Goal: Task Accomplishment & Management: Manage account settings

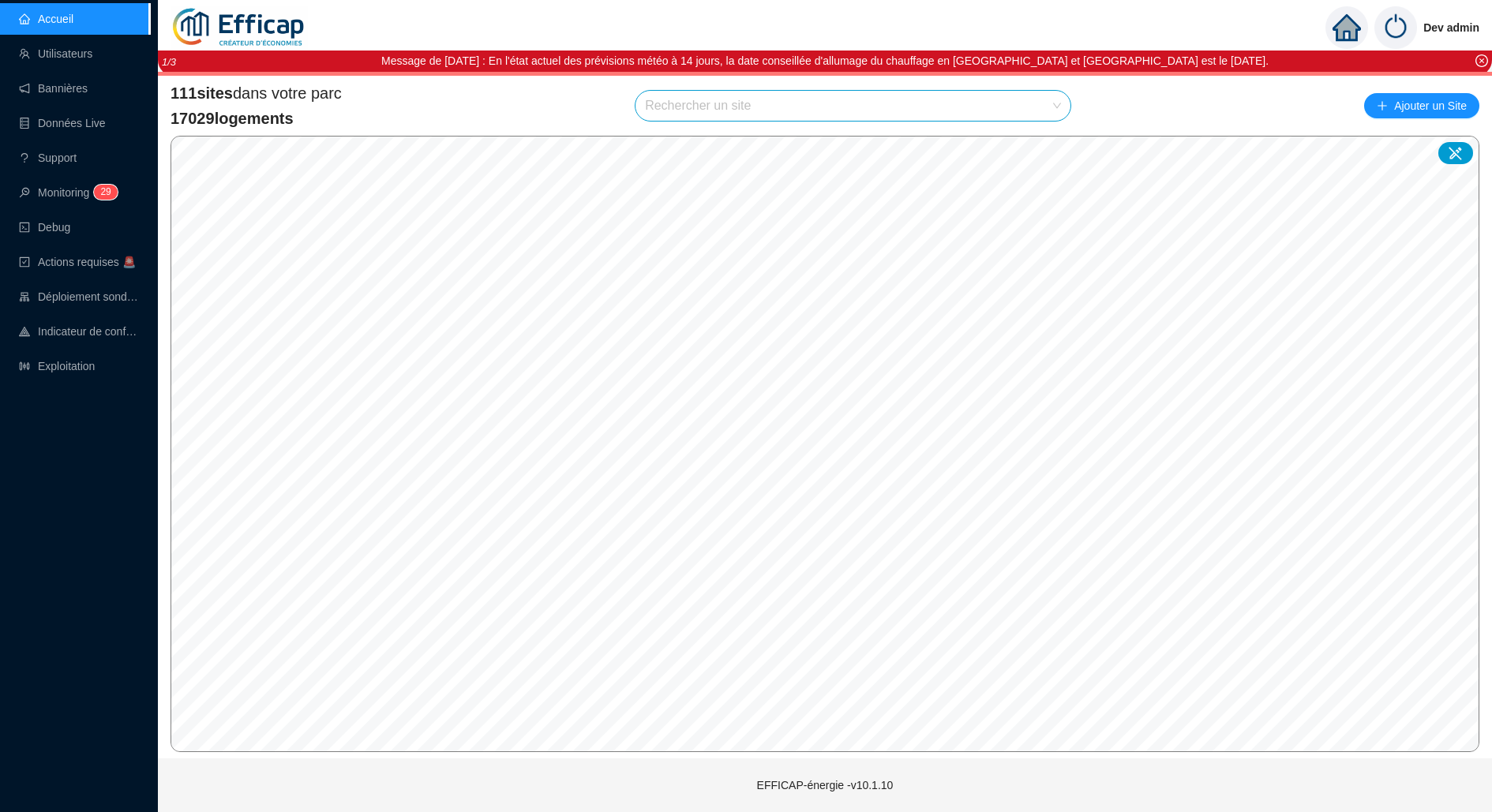
click at [894, 107] on input "search" at bounding box center [846, 105] width 402 height 30
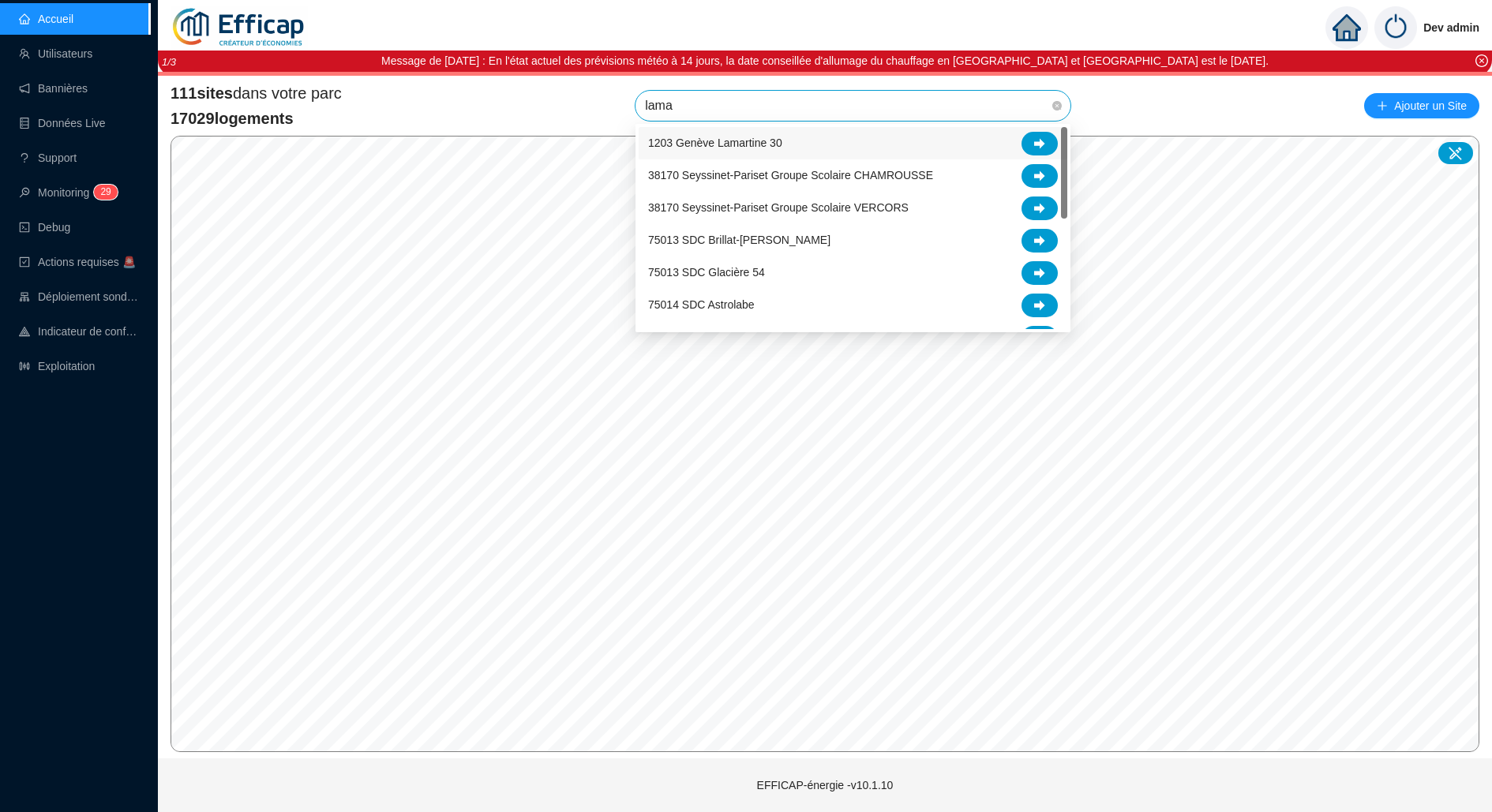
type input "lamar"
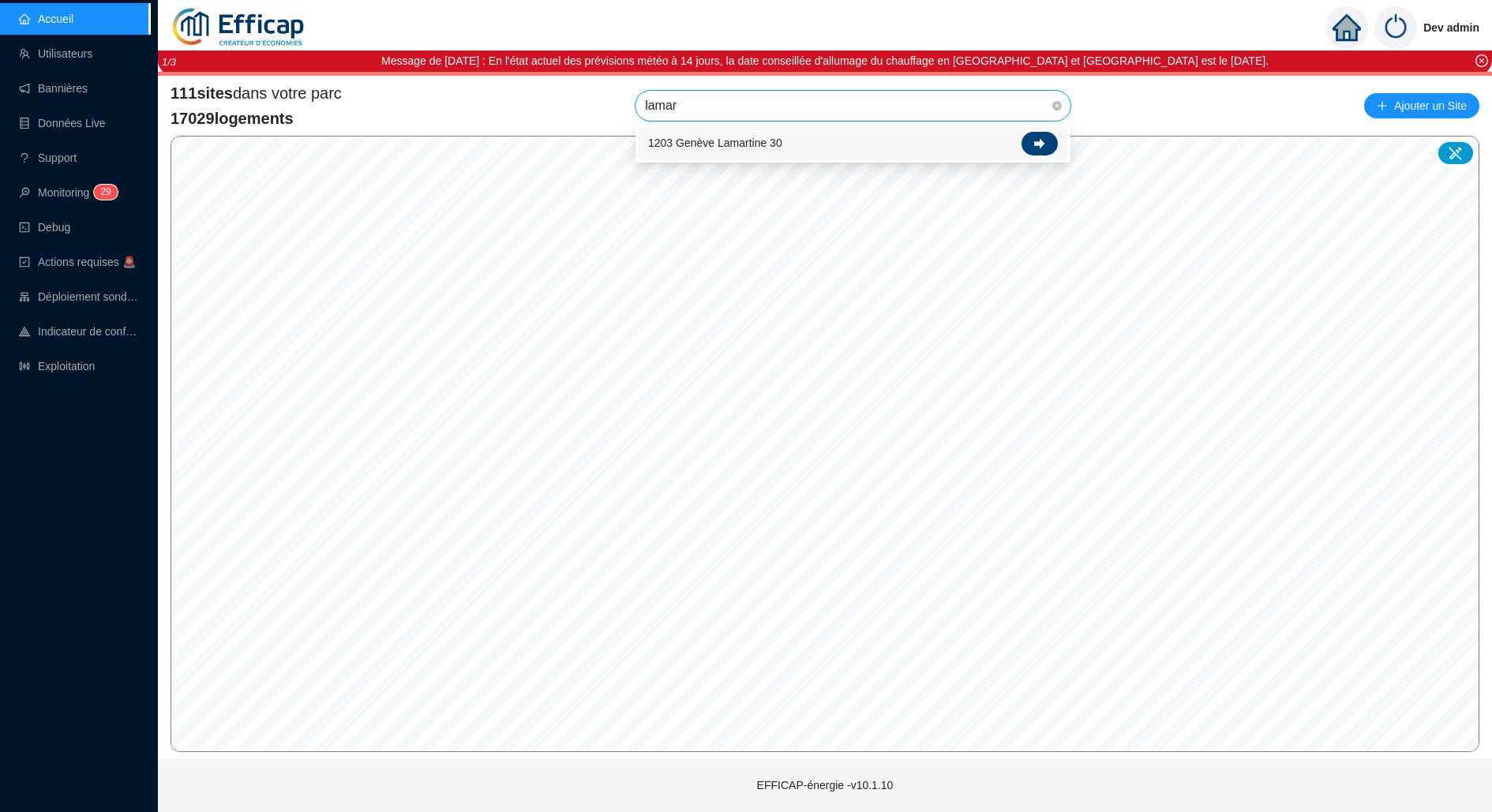
click at [1052, 151] on div at bounding box center [1039, 143] width 36 height 24
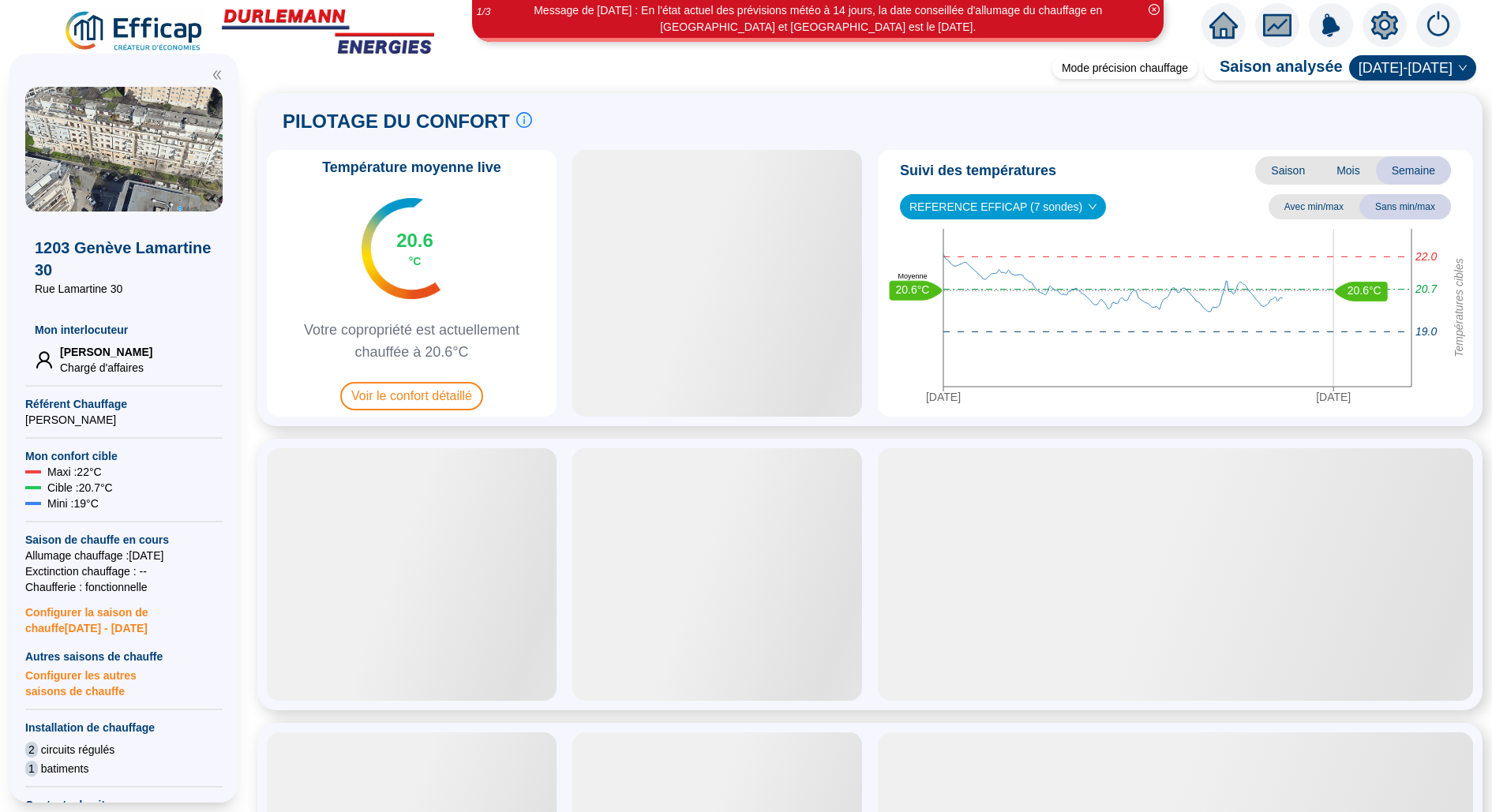
click at [1386, 20] on icon "setting" at bounding box center [1384, 25] width 11 height 11
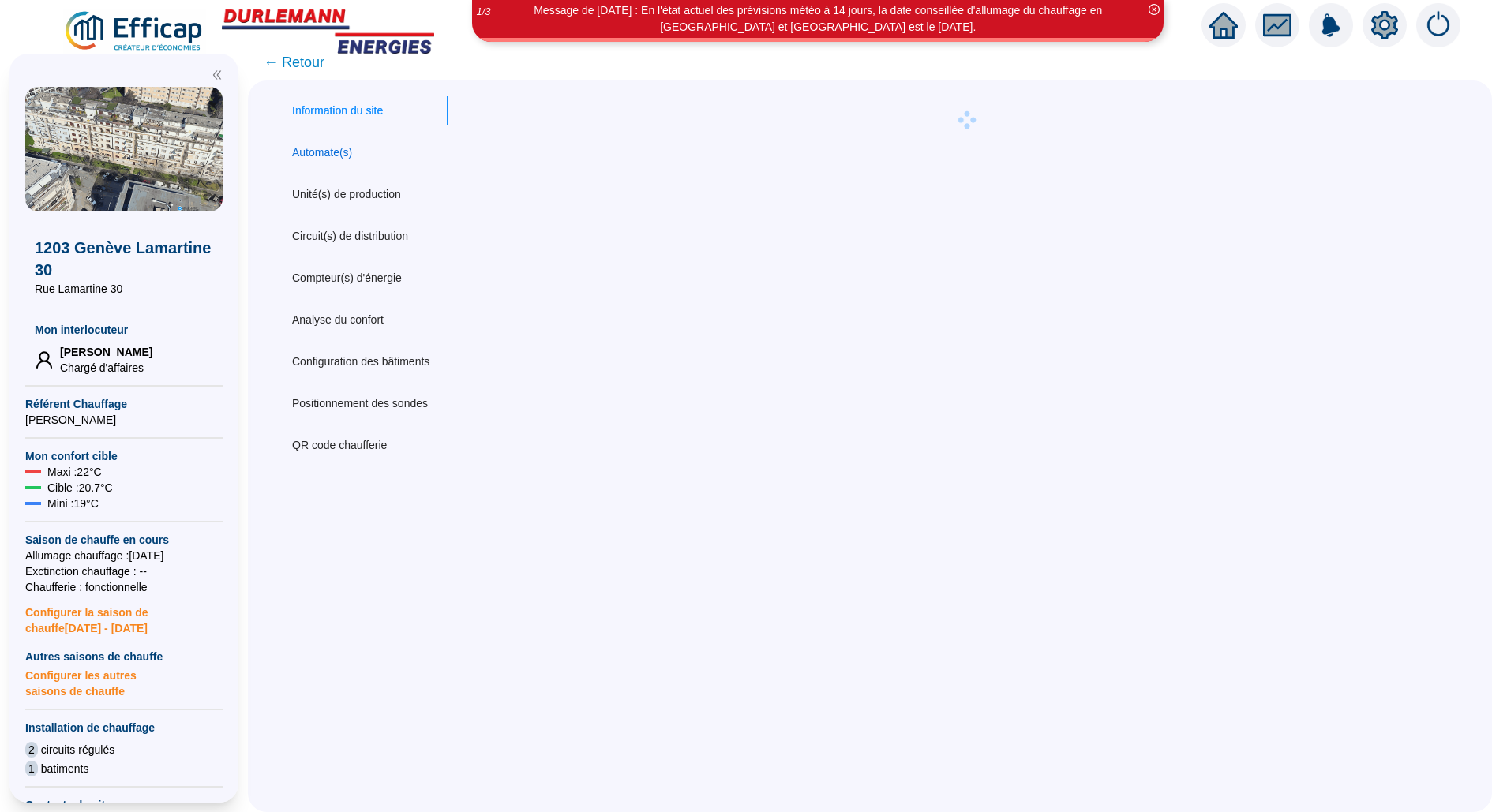
click at [332, 145] on div "Automate(s)" at bounding box center [321, 152] width 60 height 17
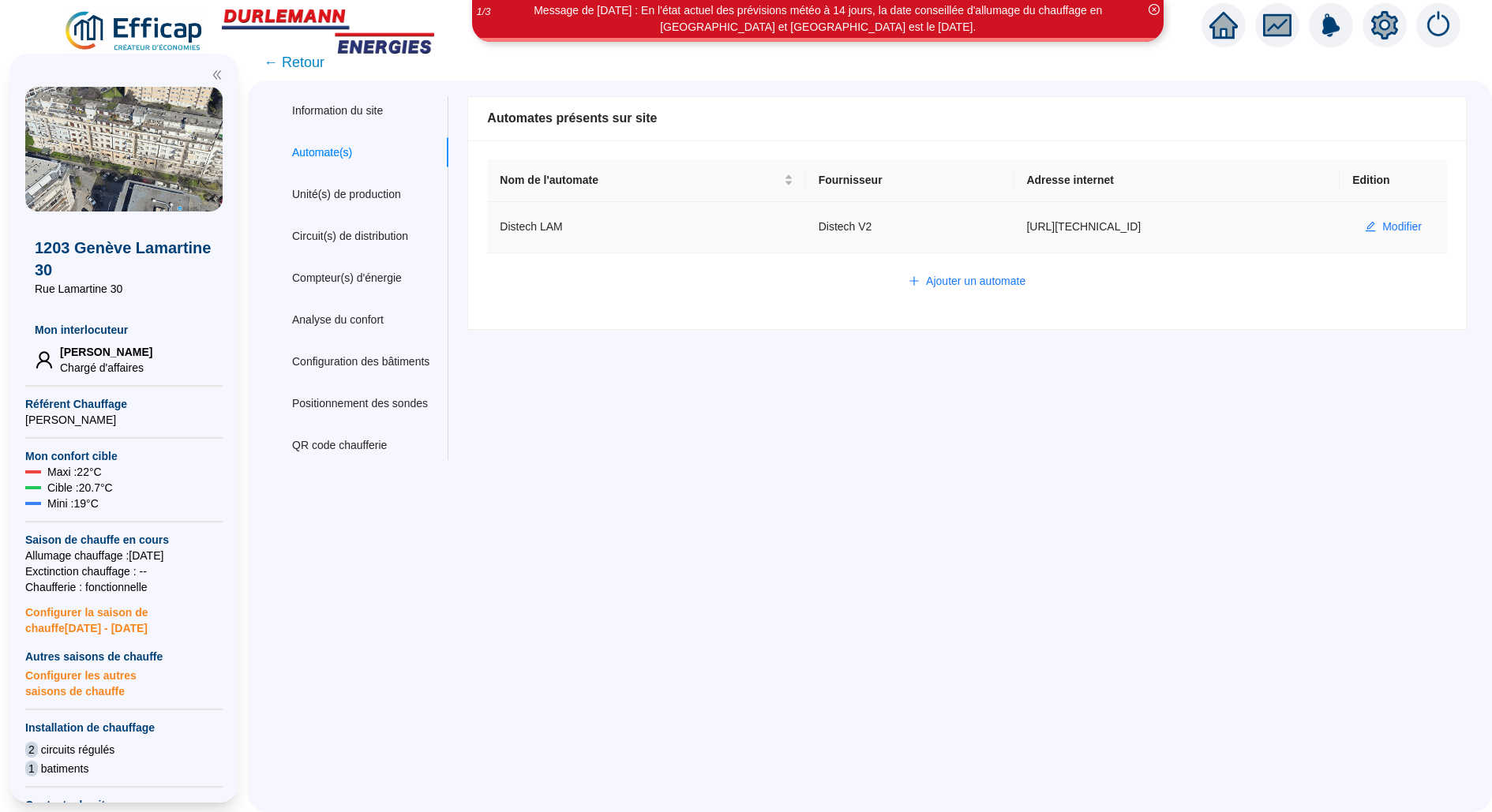
drag, startPoint x: 1212, startPoint y: 240, endPoint x: 997, endPoint y: 232, distance: 215.1
click at [1014, 232] on td "[URL][TECHNICAL_ID]" at bounding box center [1177, 228] width 326 height 51
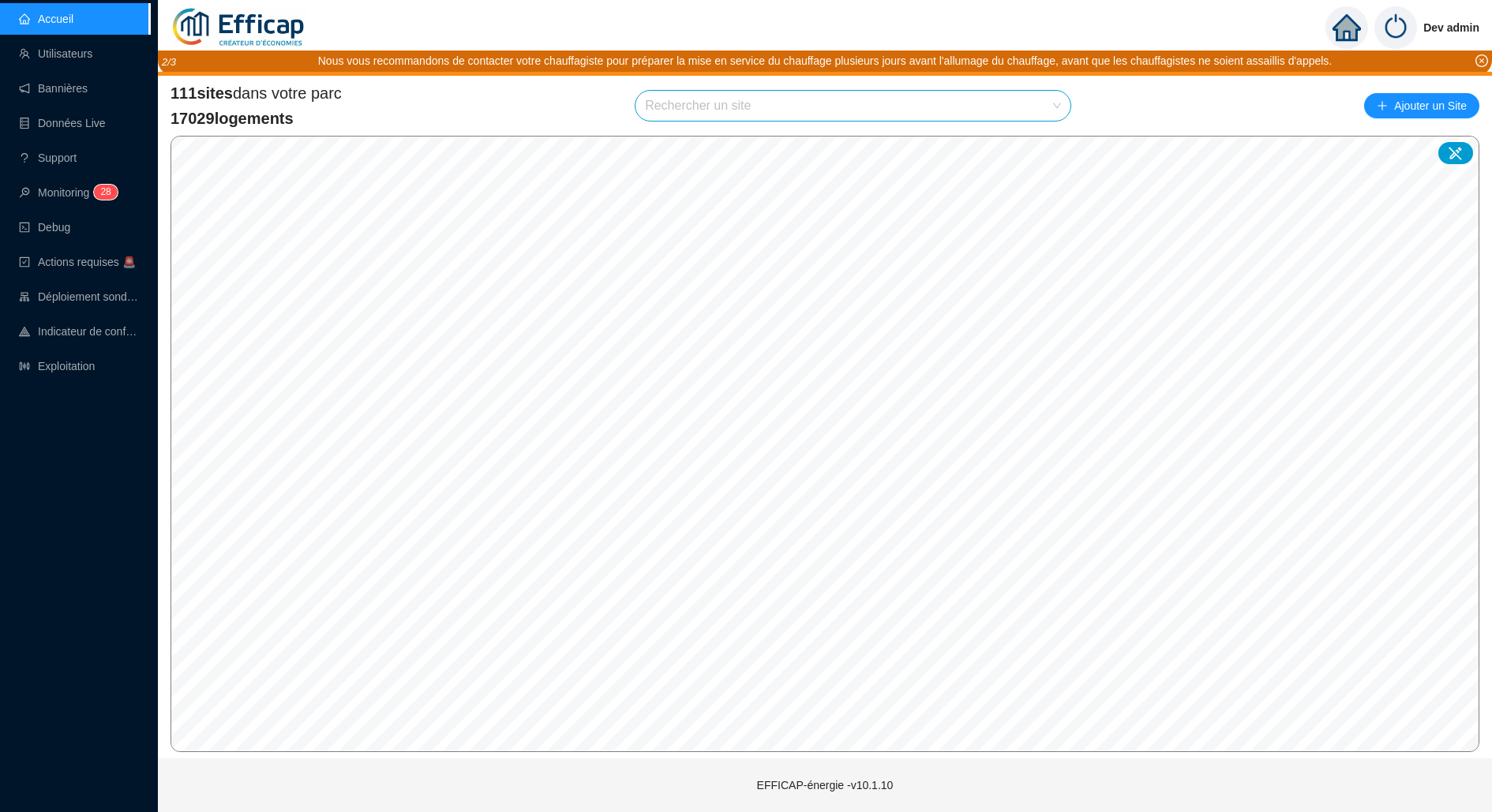
click at [757, 110] on input "search" at bounding box center [846, 105] width 402 height 30
type input "parisien"
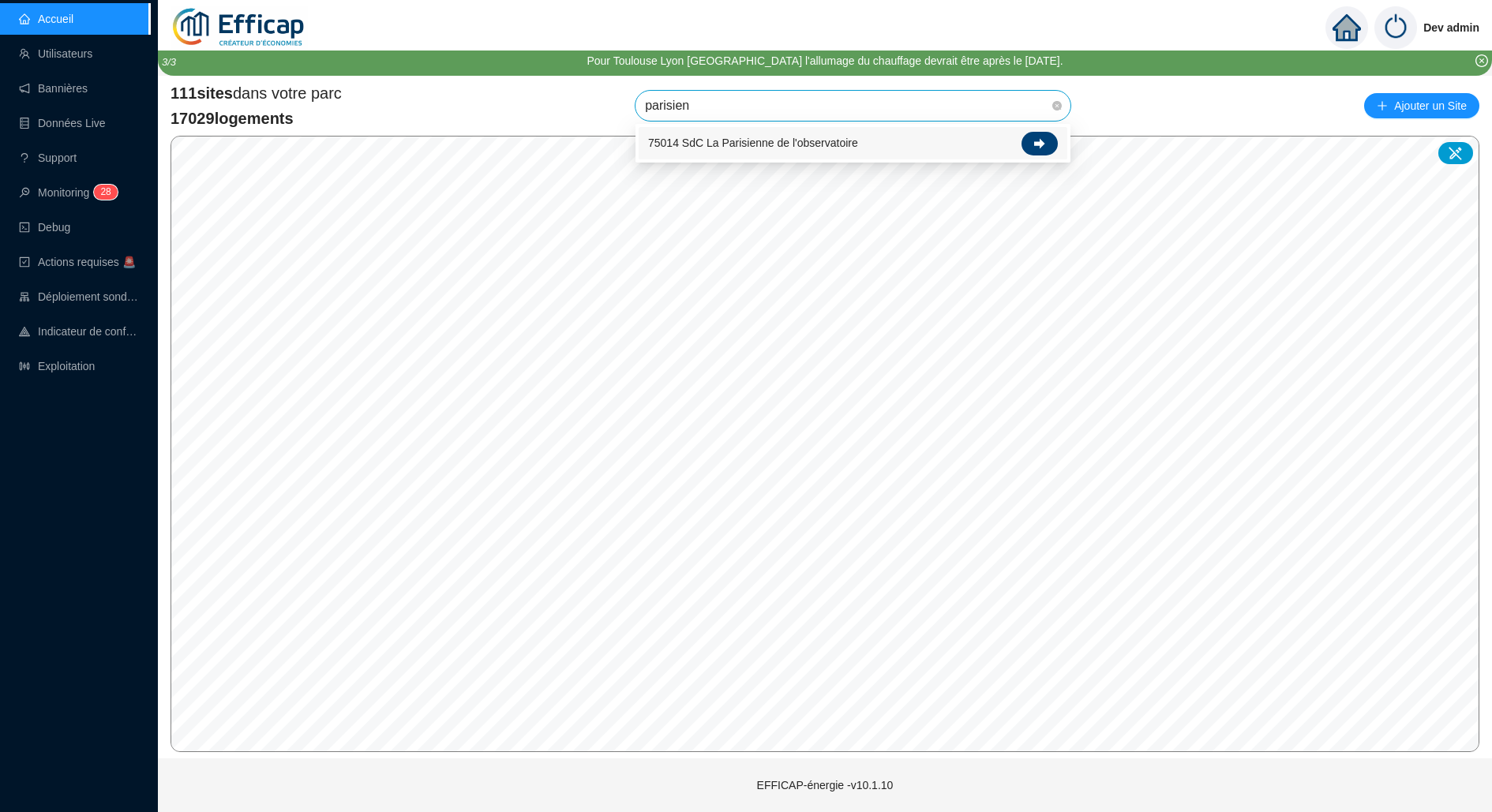
click at [1024, 142] on div at bounding box center [1039, 143] width 36 height 24
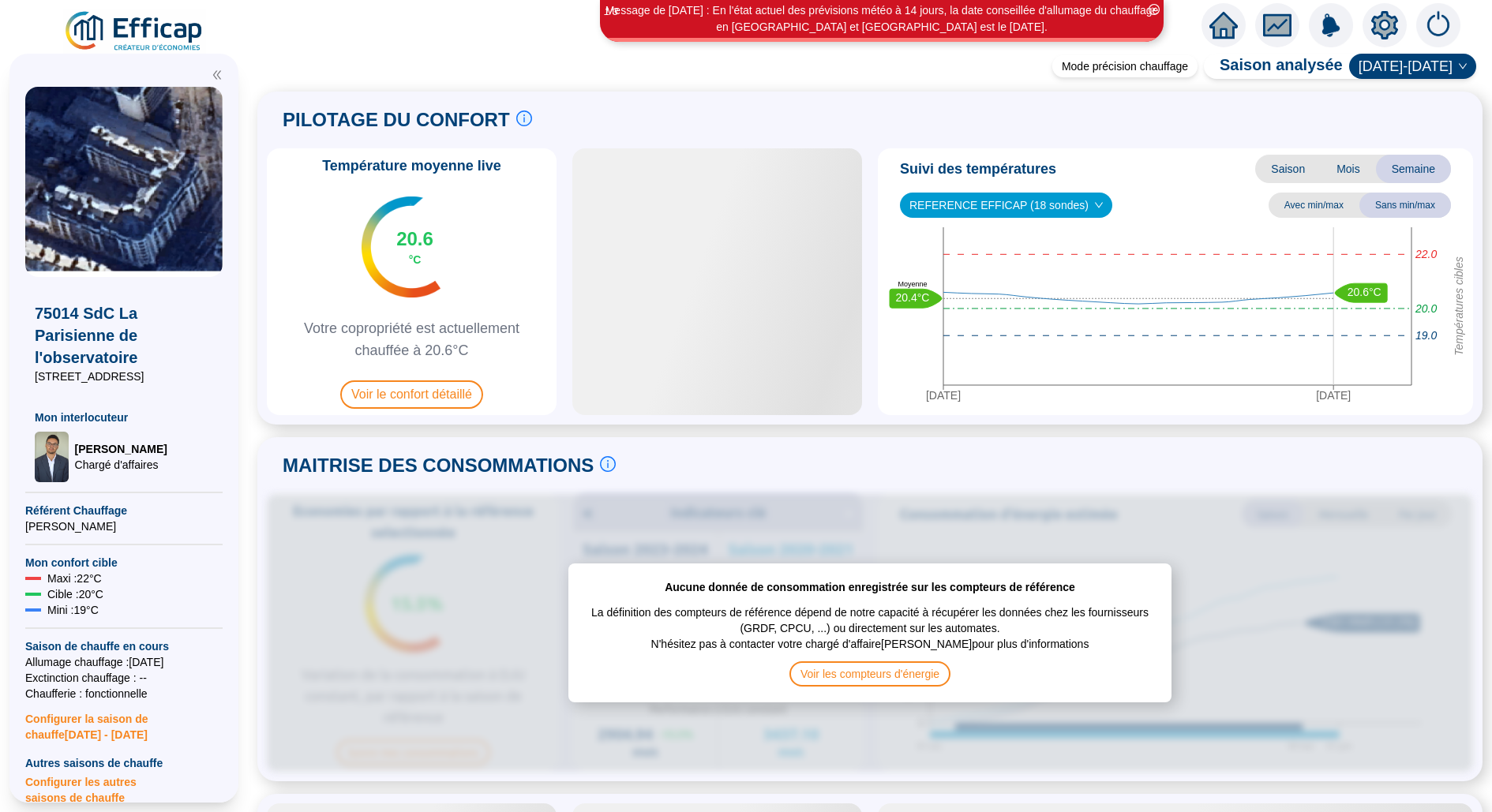
scroll to position [869, 0]
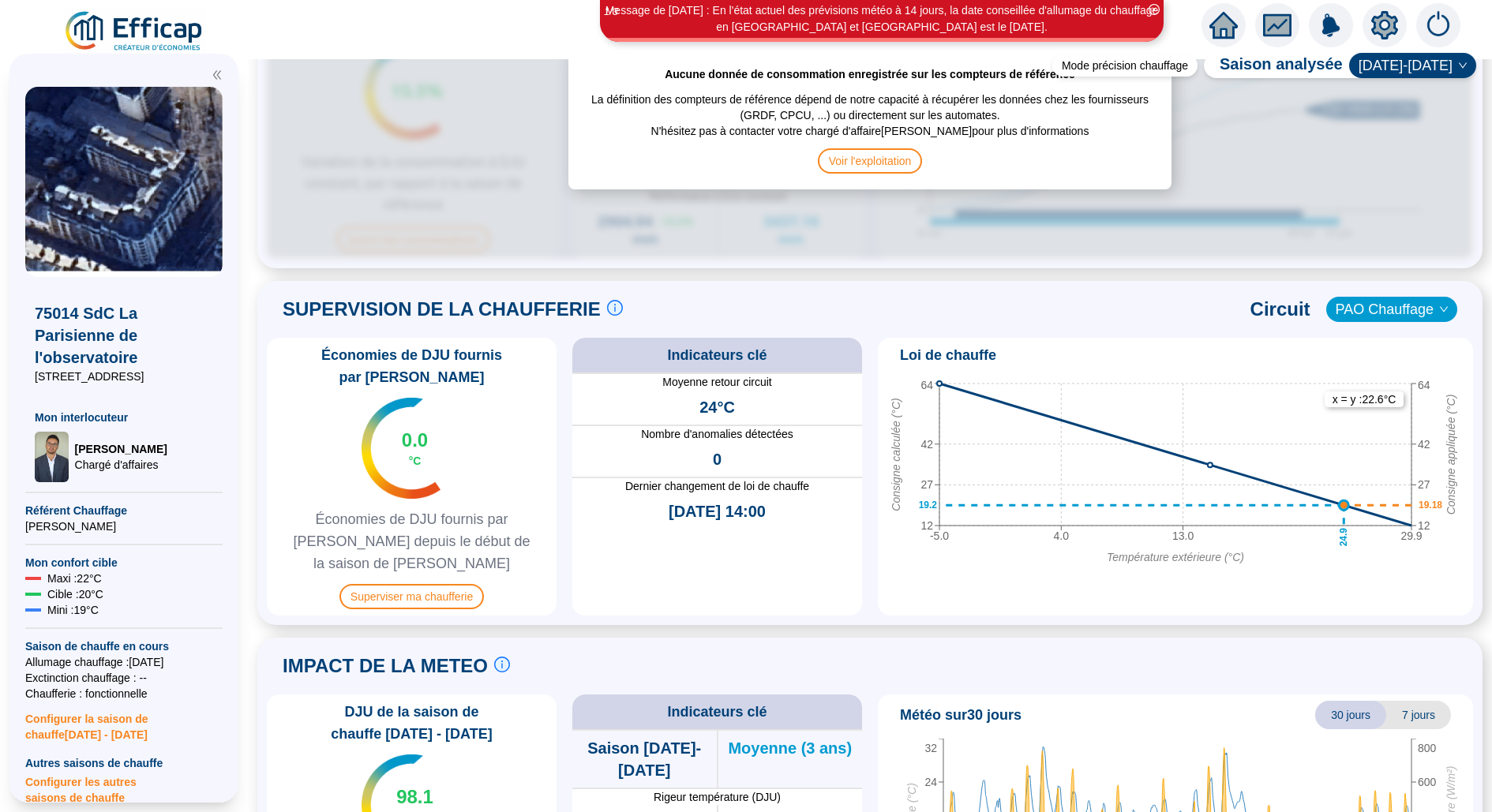
click at [438, 560] on div "Économies de DJU fournis par Efficap 0.0 °C Économies de DJU fournis par Effica…" at bounding box center [412, 476] width 290 height 278
click at [422, 584] on span "Superviser ma chaufferie" at bounding box center [412, 597] width 144 height 26
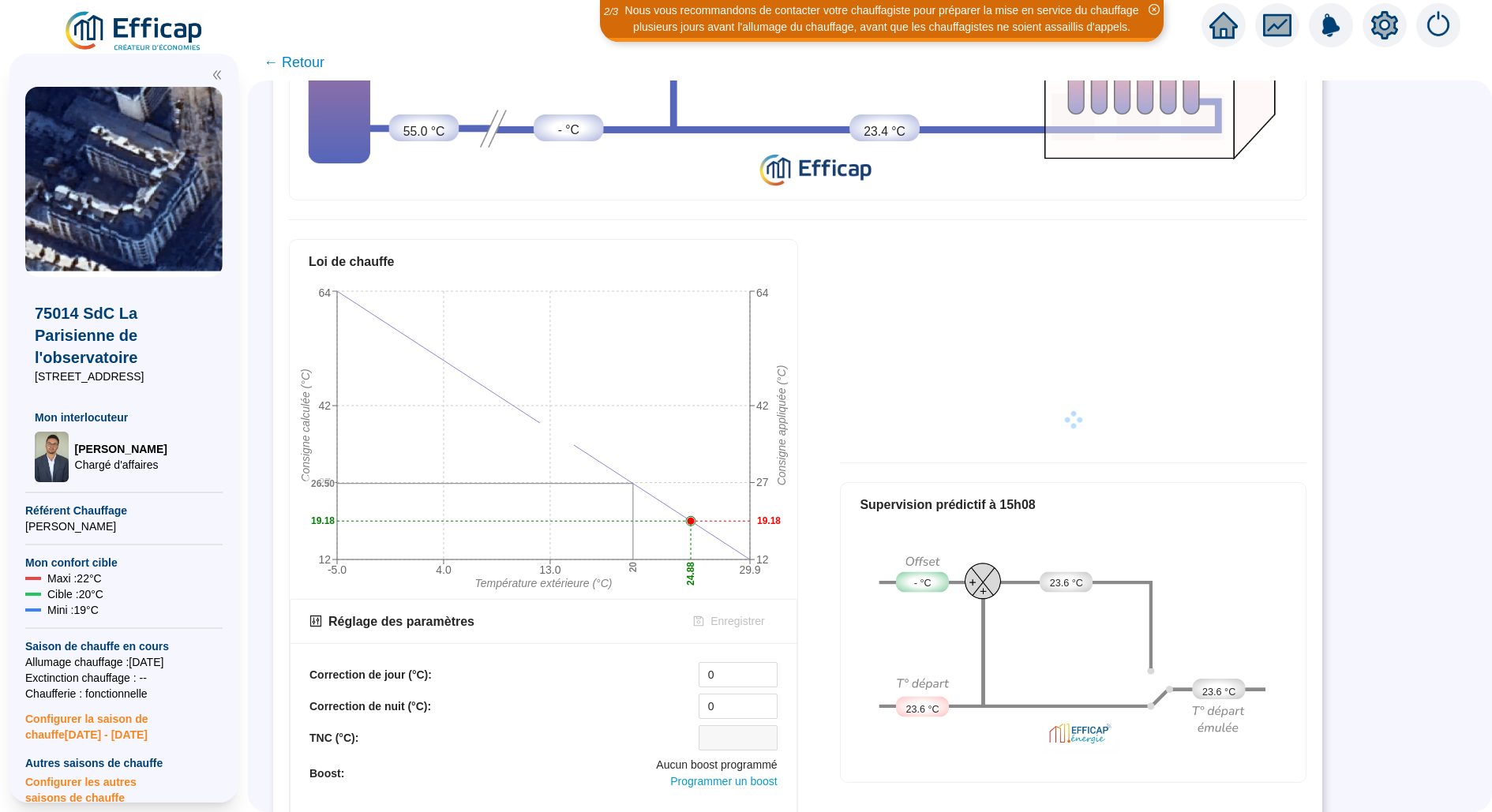
scroll to position [477, 0]
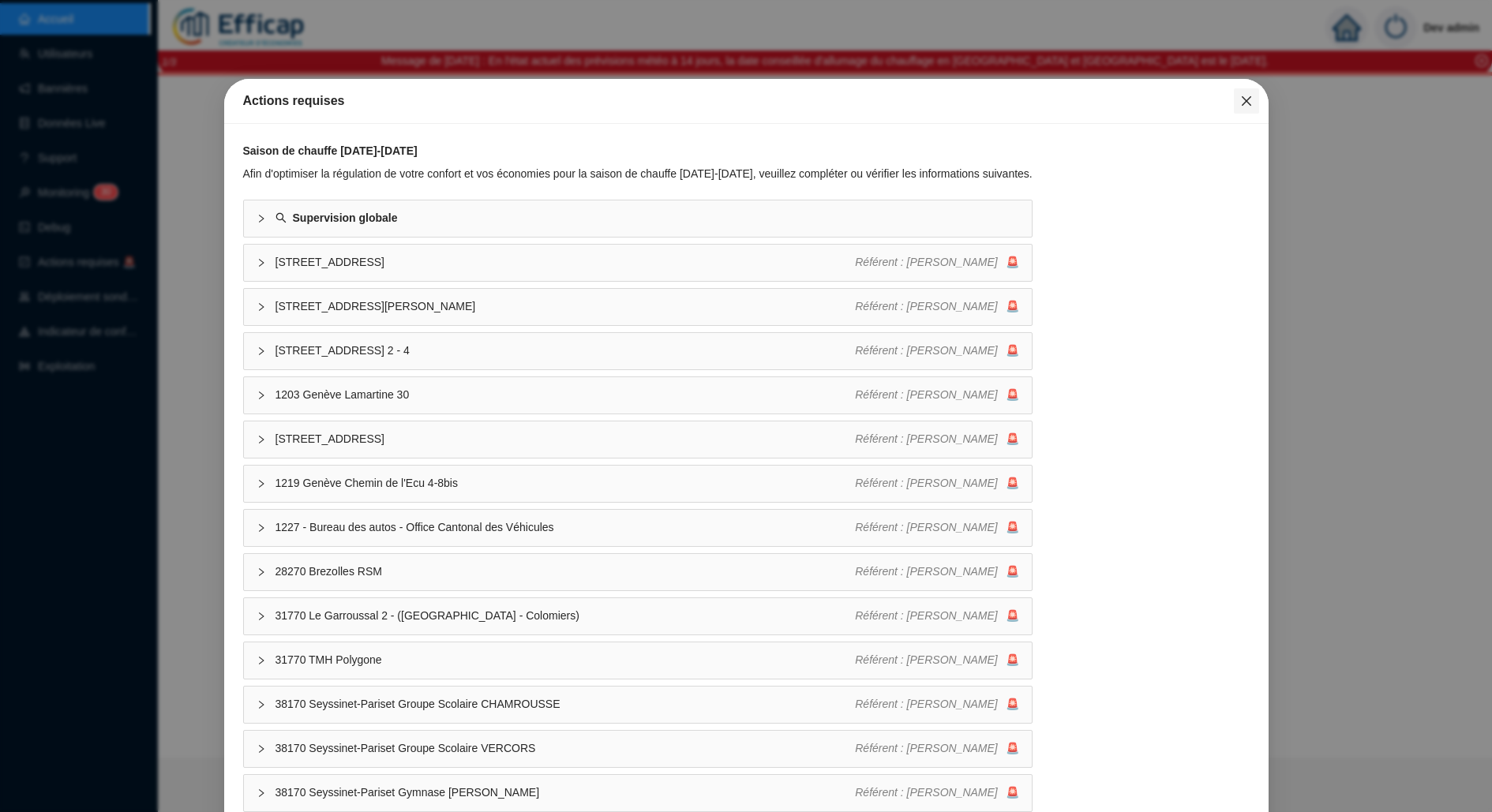
click at [1252, 95] on span "Fermer" at bounding box center [1246, 100] width 26 height 13
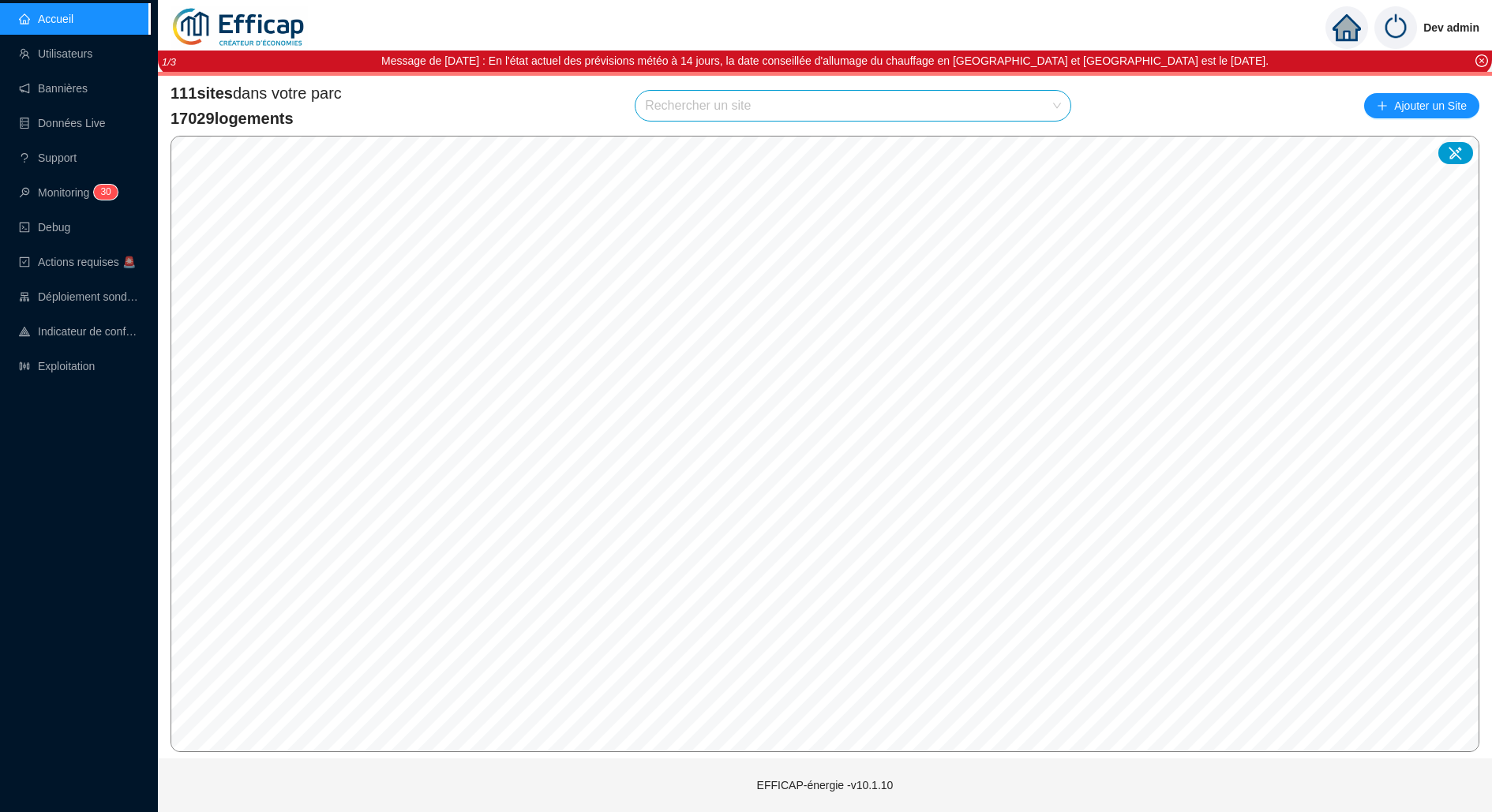
click at [832, 107] on input "search" at bounding box center [846, 105] width 402 height 30
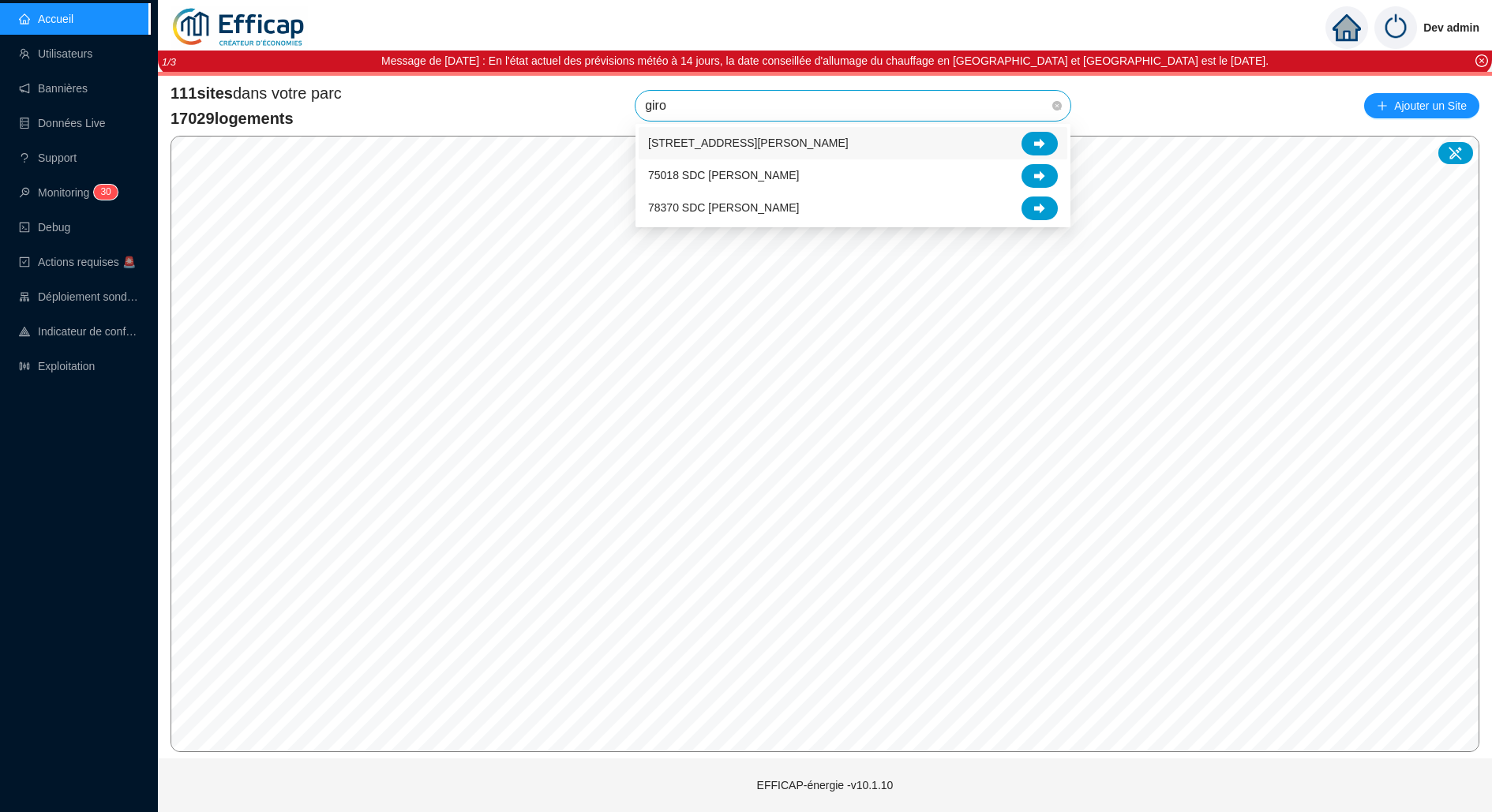
type input "giron"
click at [1035, 136] on div at bounding box center [1039, 143] width 36 height 24
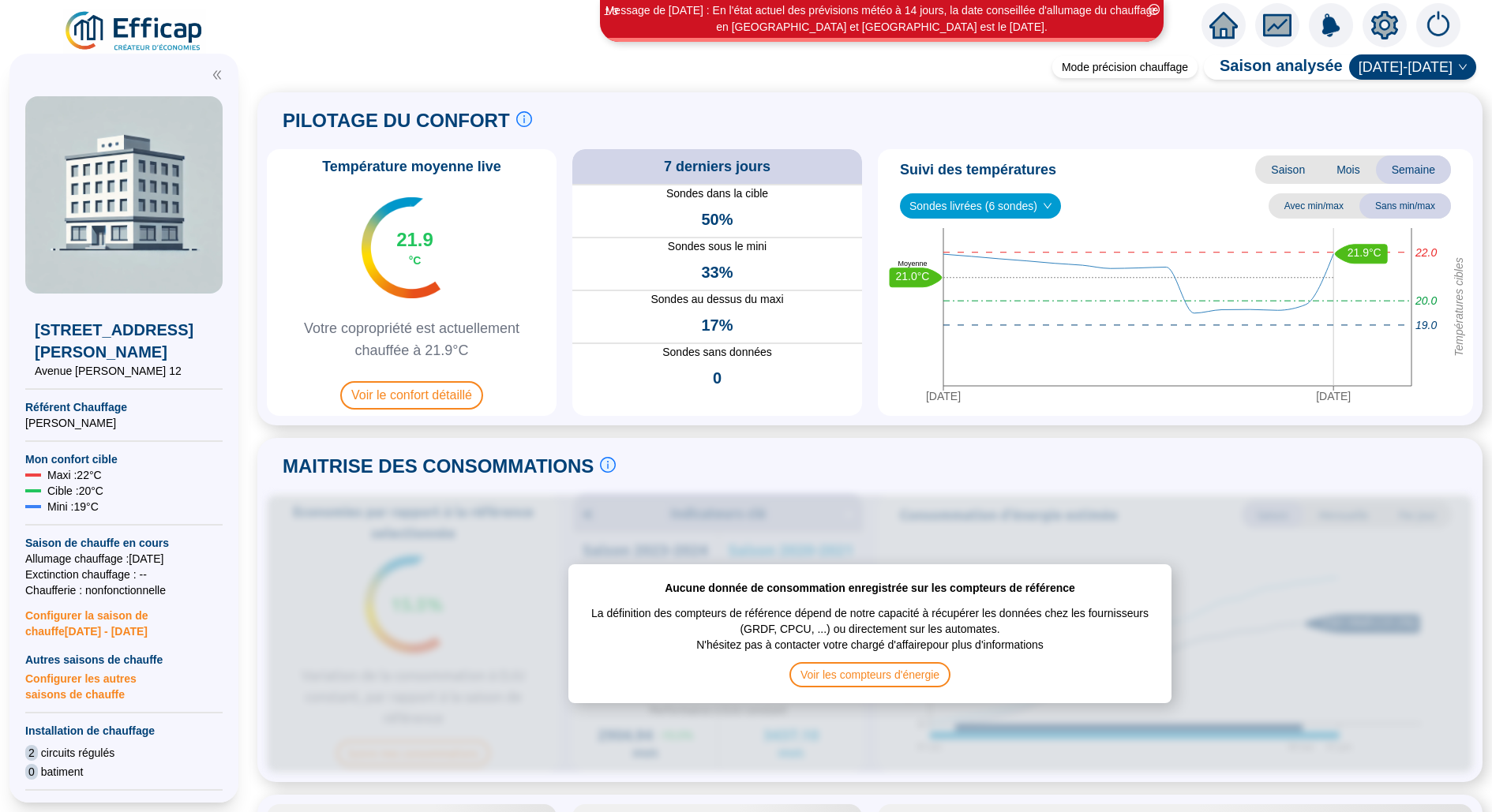
click at [1374, 12] on icon "setting" at bounding box center [1385, 25] width 28 height 28
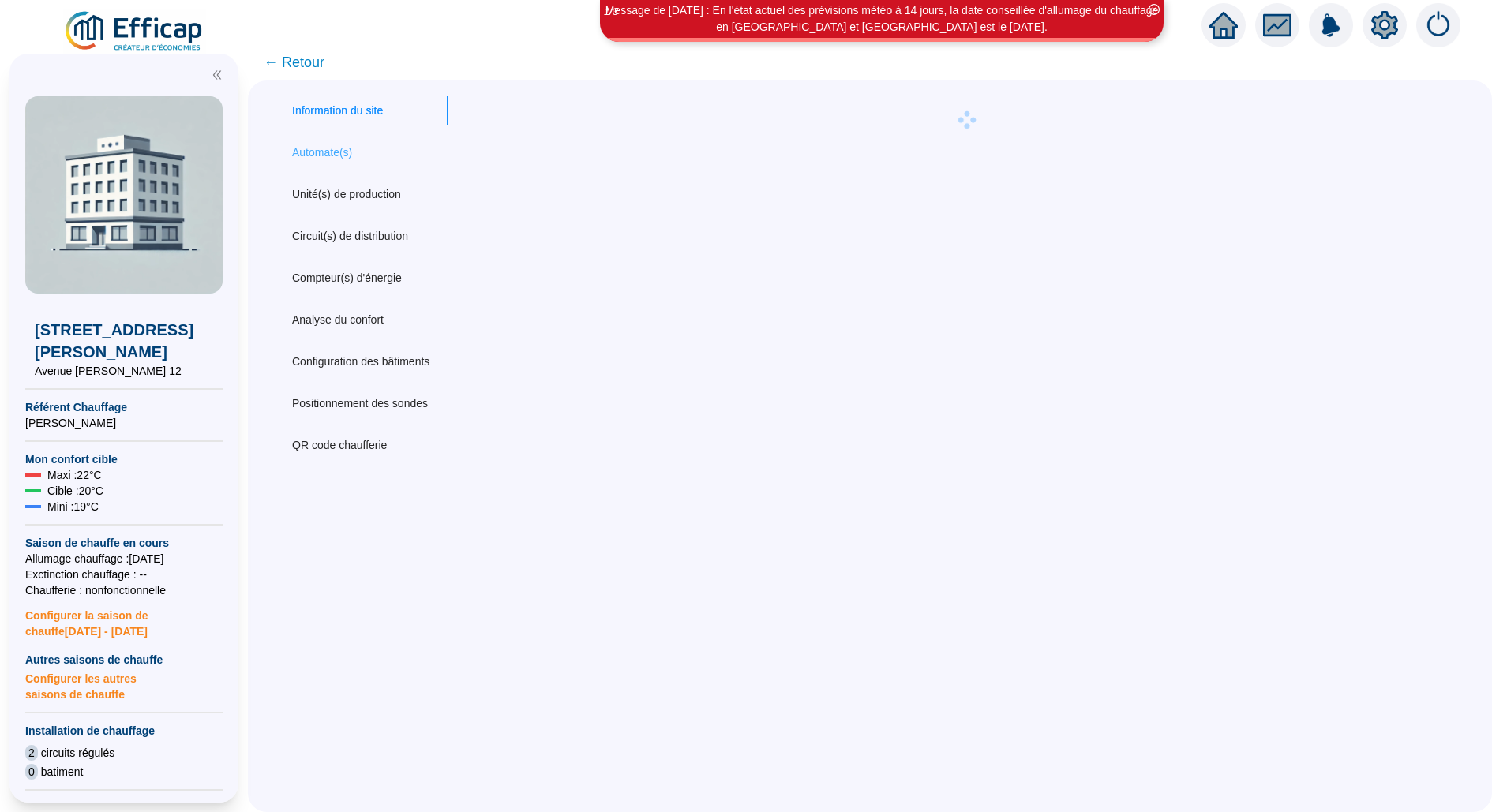
click at [317, 164] on div "Automate(s)" at bounding box center [360, 153] width 175 height 29
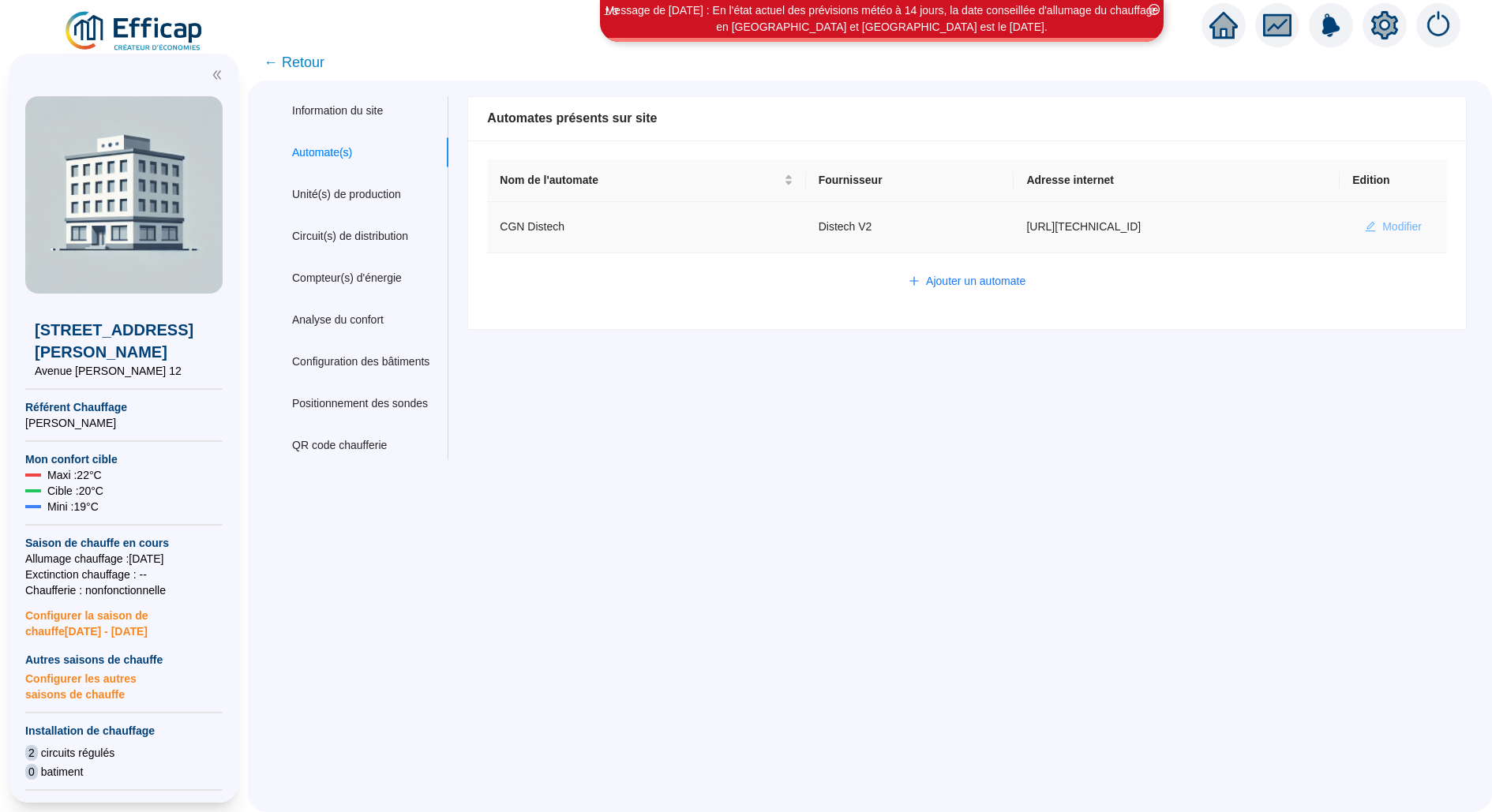
click at [1359, 215] on button "Modifier" at bounding box center [1394, 228] width 83 height 26
type input "CGN Distech"
type input "http://127.0.0.4"
type input "AV1001"
type input "AV1002"
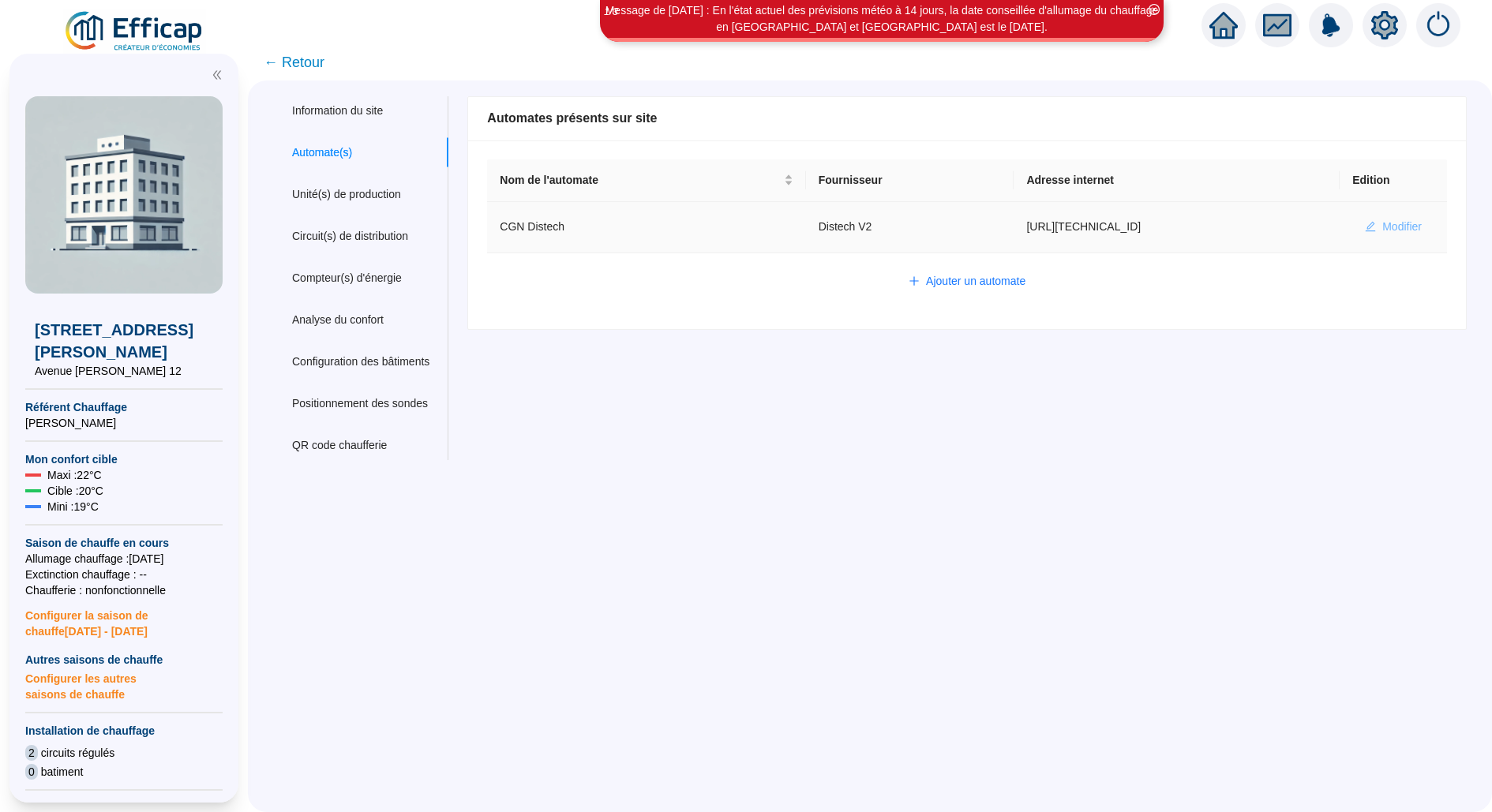
type input "AV1000"
type input "BV1000"
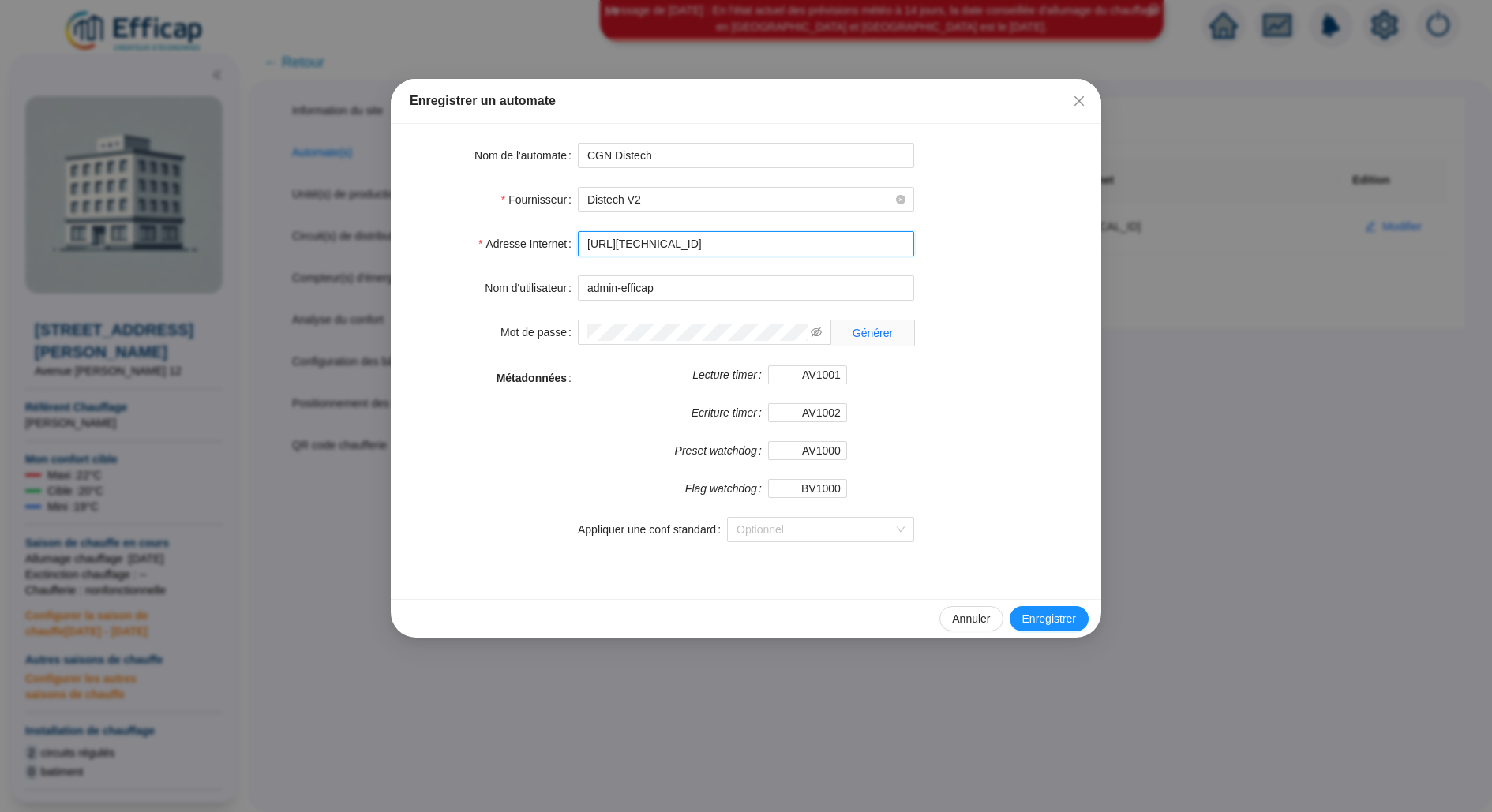
click at [657, 254] on input "http://127.0.0.4" at bounding box center [746, 244] width 336 height 26
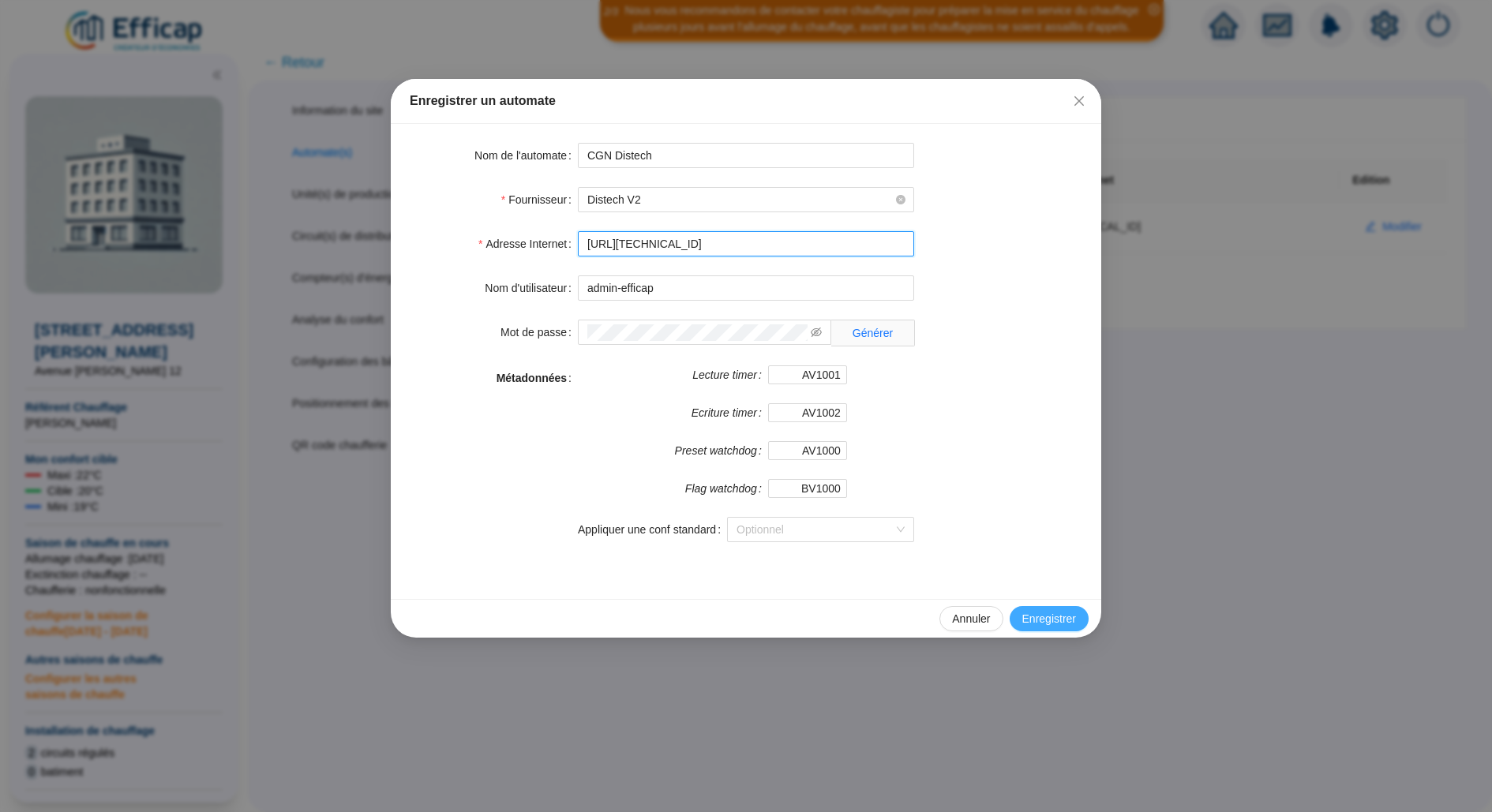
type input "http://10.132.0.5:8080/giron"
click at [1044, 611] on span "Enregistrer" at bounding box center [1049, 619] width 54 height 17
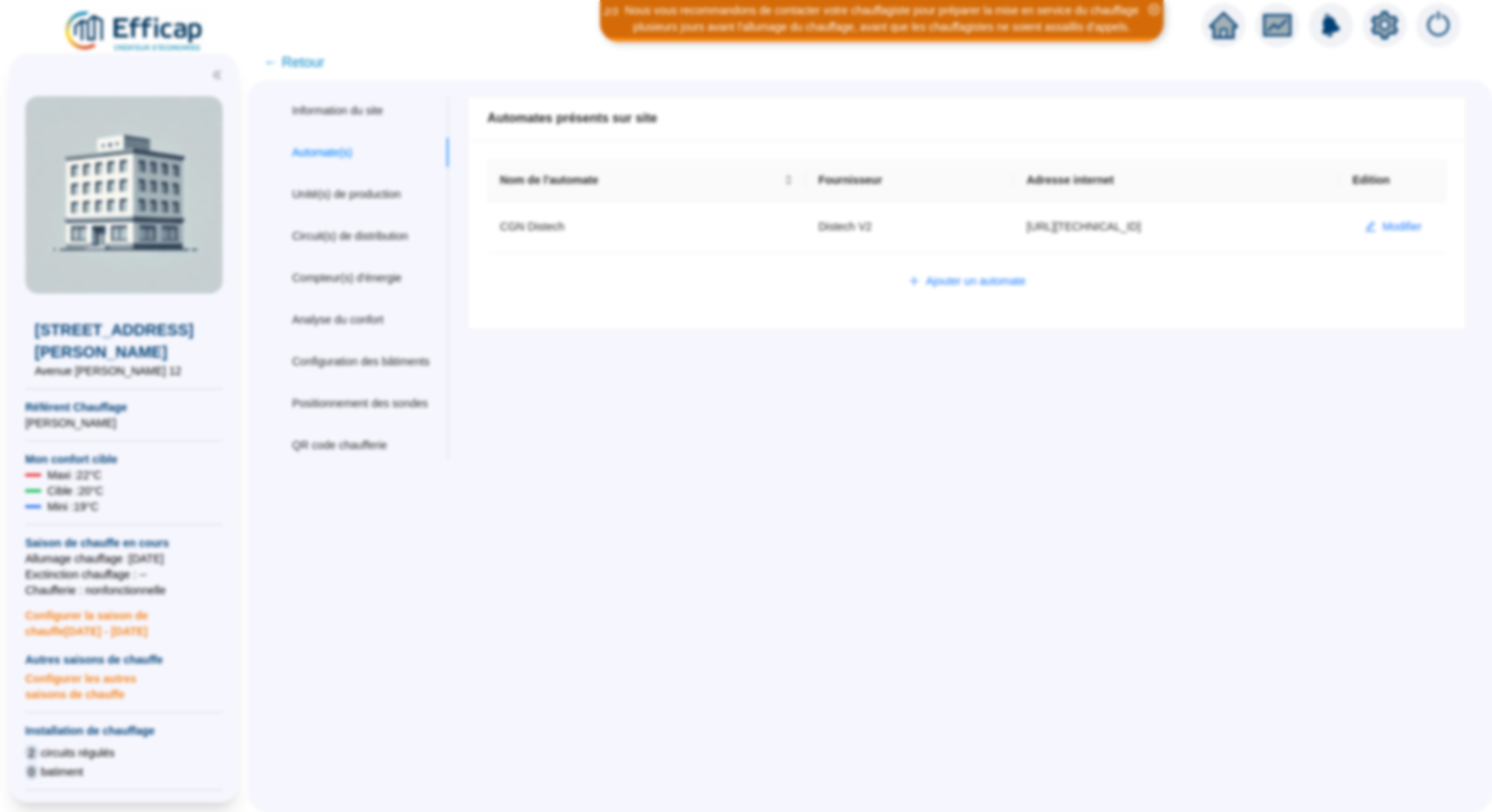
type input "admin-efficap"
click at [961, 494] on div "Information du site Automate(s) Unité(s) de production Circuit(s) de distributi…" at bounding box center [869, 446] width 1244 height 731
click at [131, 34] on img at bounding box center [135, 31] width 143 height 44
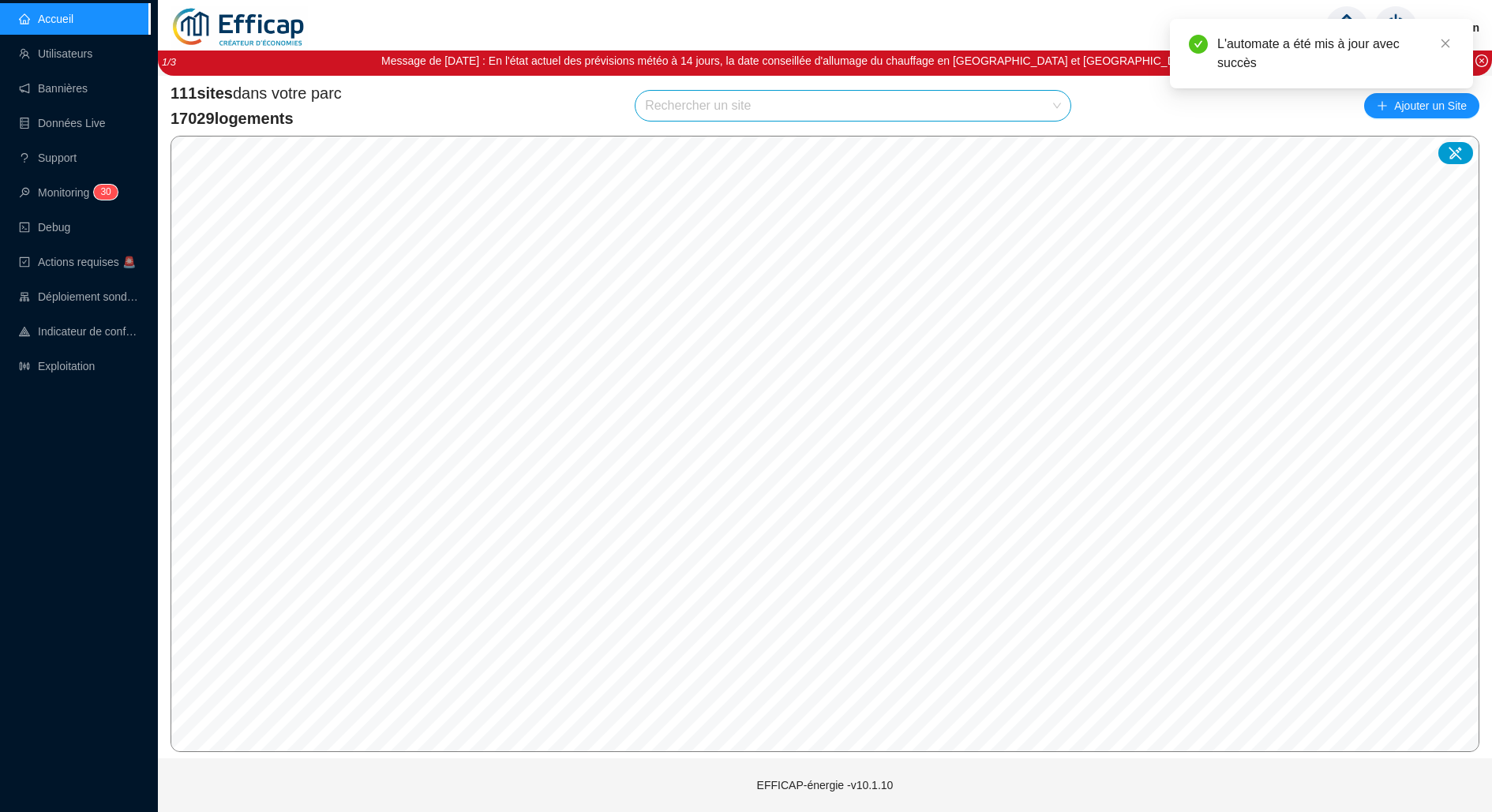
click at [907, 96] on input "search" at bounding box center [846, 105] width 402 height 30
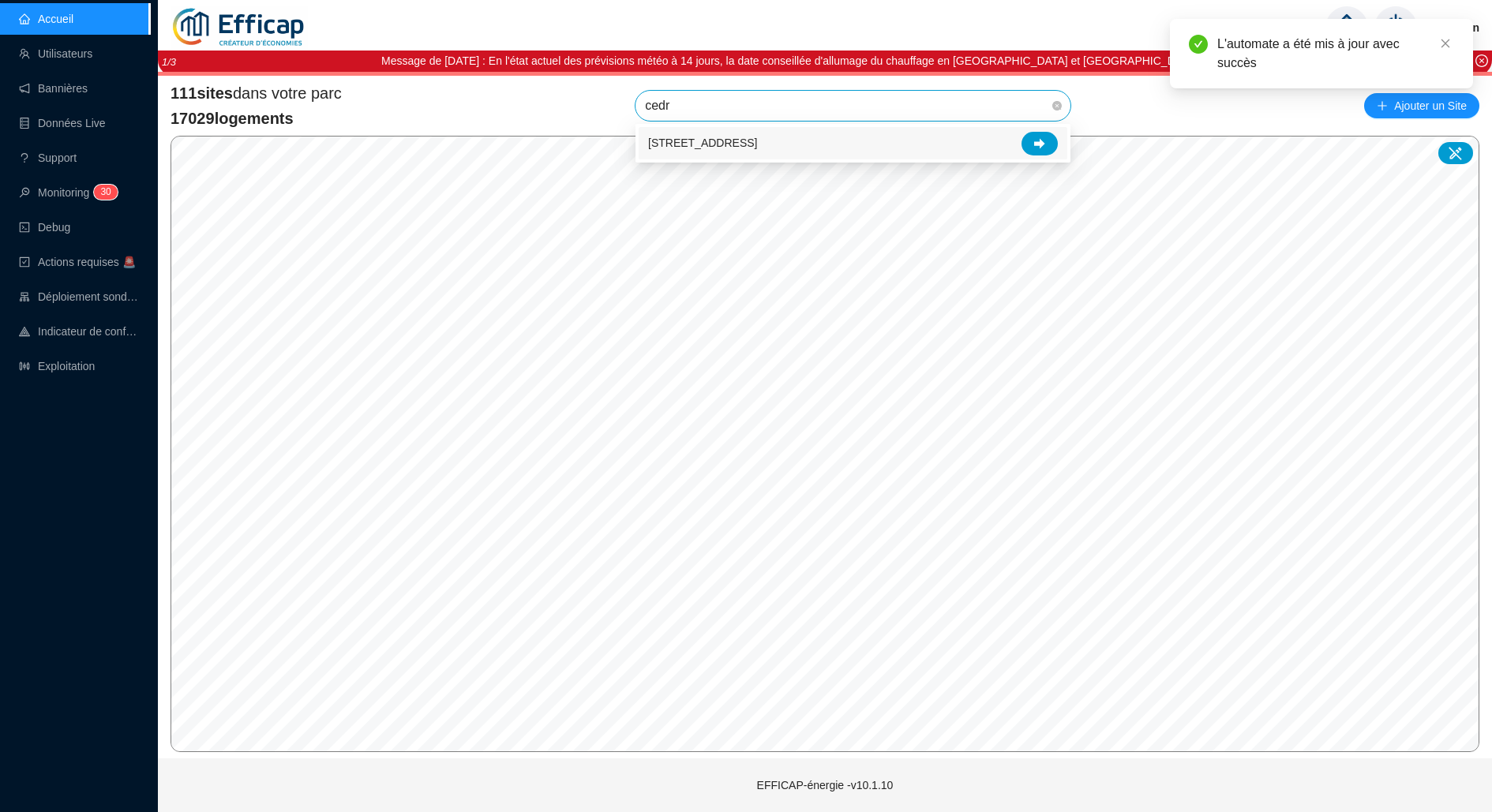
type input "cedre"
click at [1036, 140] on icon at bounding box center [1039, 143] width 11 height 11
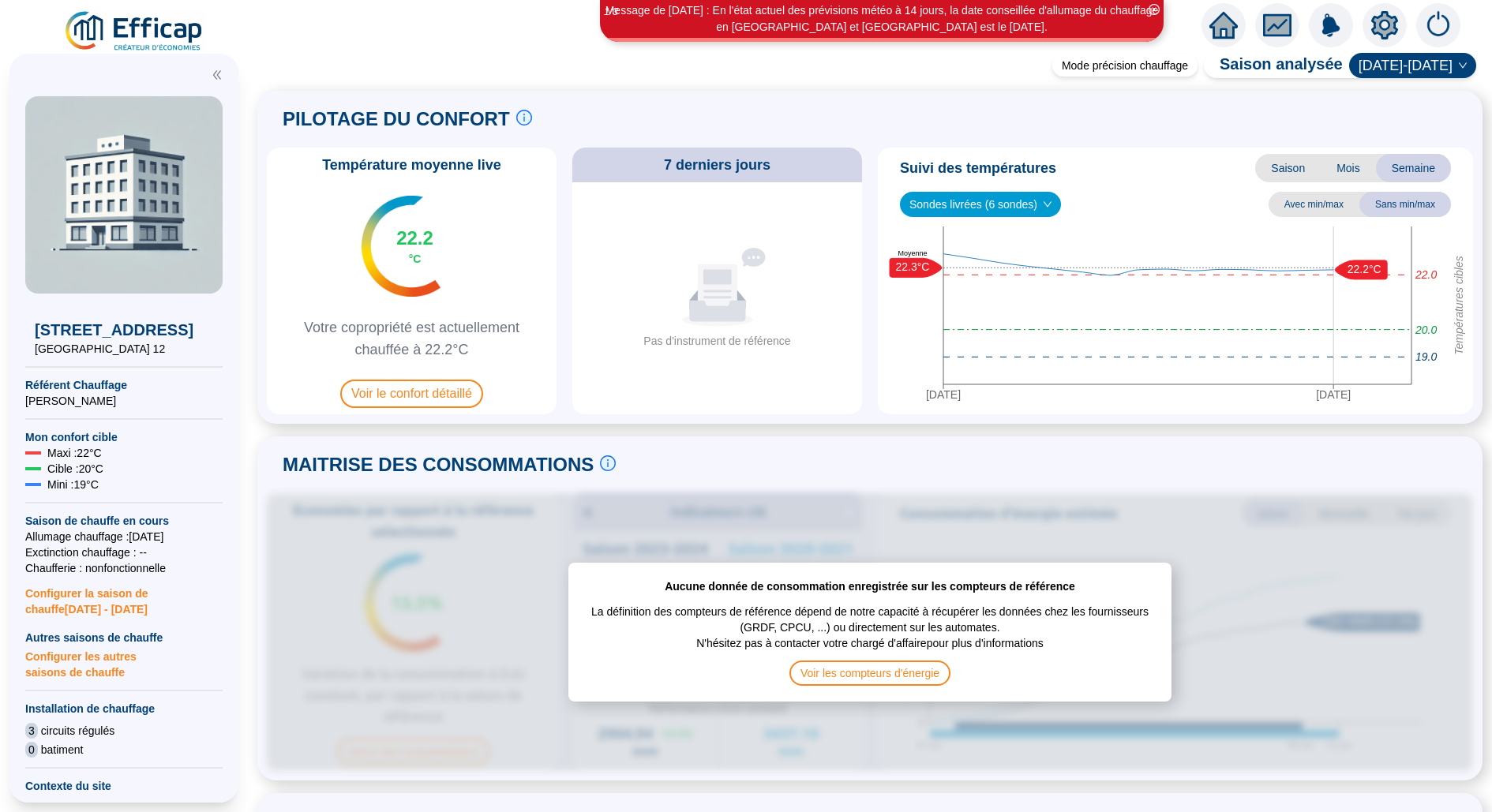
click at [1383, 30] on icon "setting" at bounding box center [1384, 25] width 27 height 26
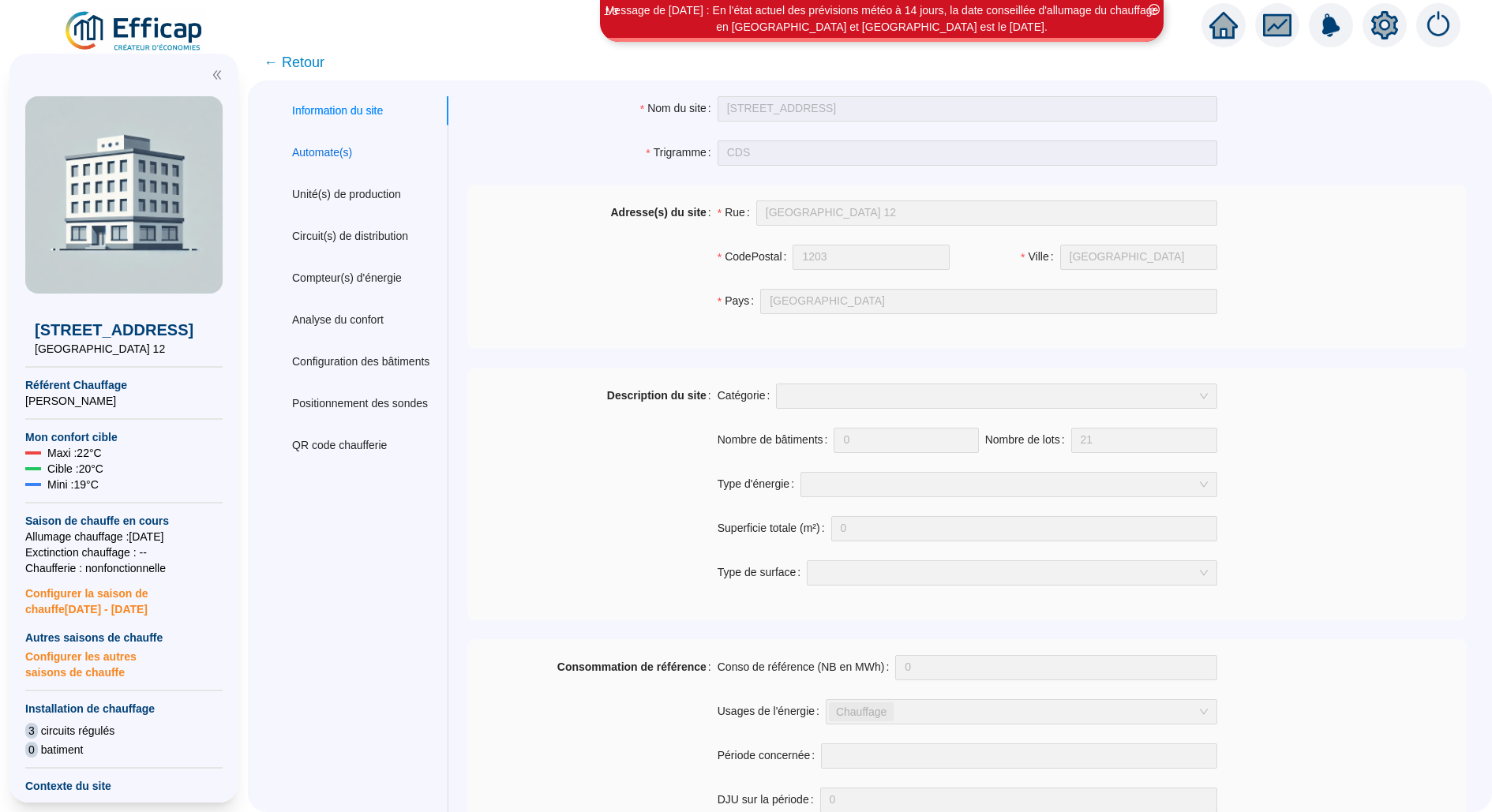
click at [345, 158] on div "Automate(s)" at bounding box center [321, 152] width 60 height 17
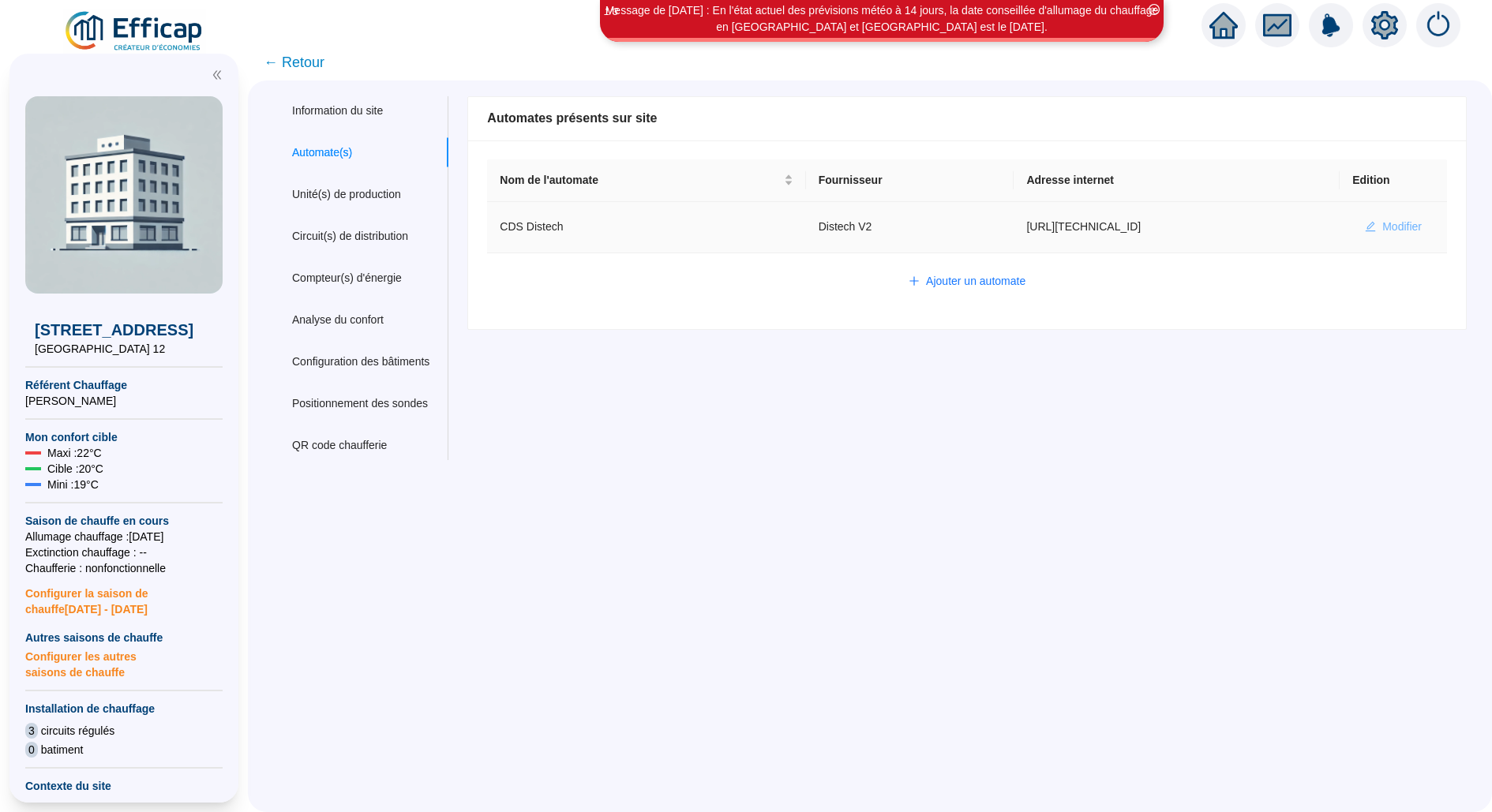
click at [1375, 235] on button "Modifier" at bounding box center [1394, 228] width 83 height 26
type input "CDS Distech"
type input "http://127.0.0.1"
type input "AV1001"
type input "AV1002"
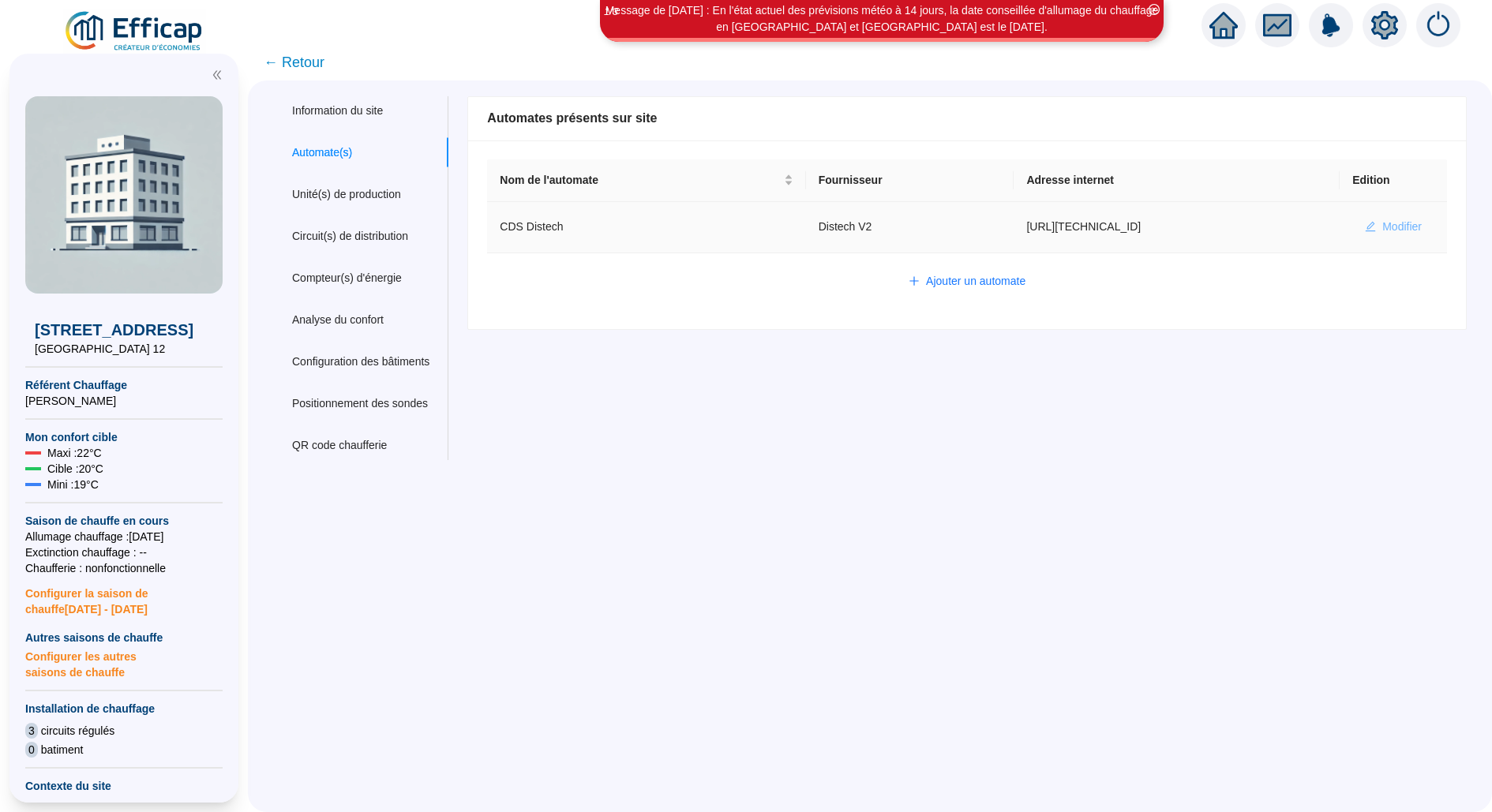
type input "AV1000"
type input "BV1000"
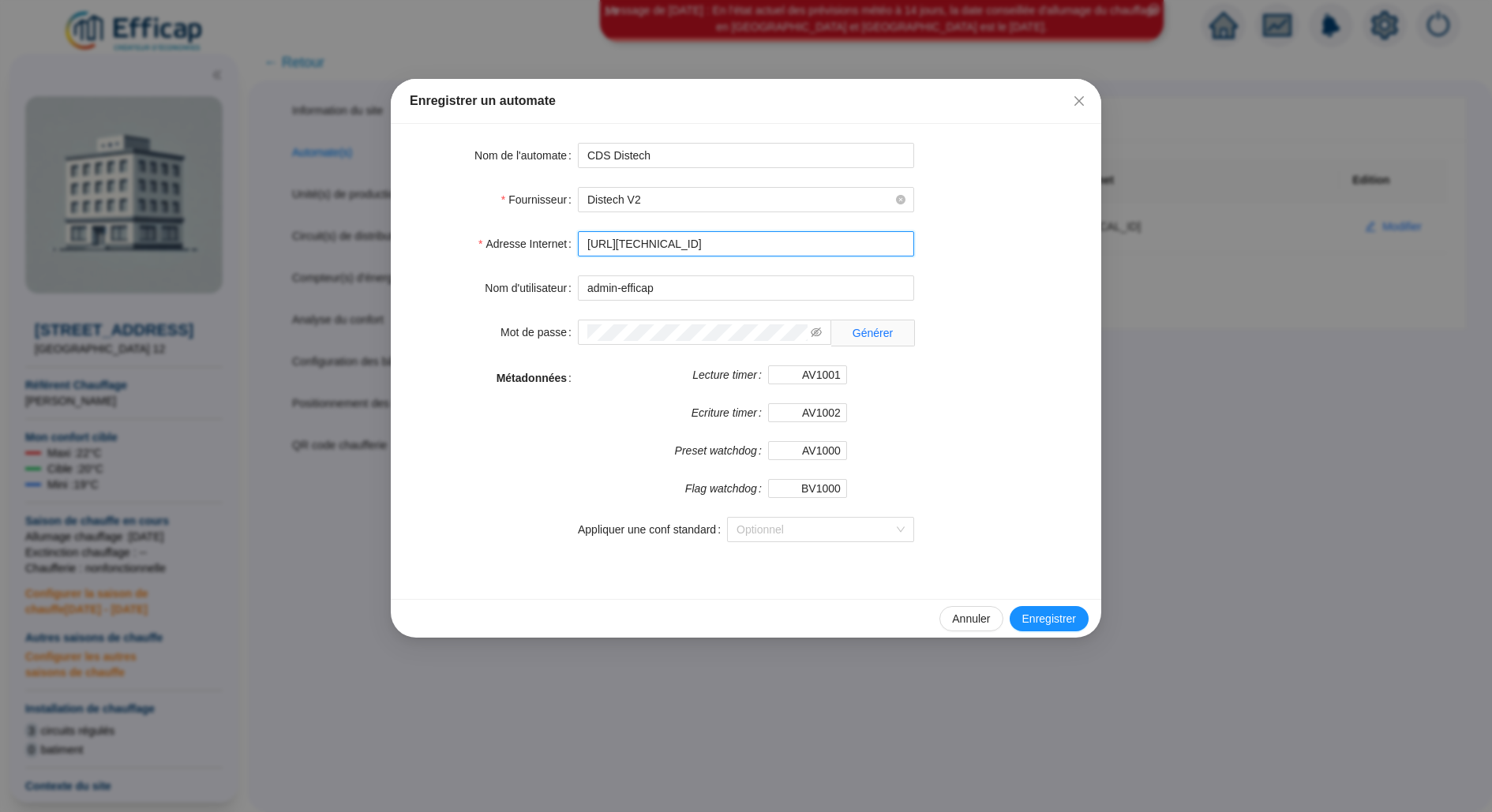
drag, startPoint x: 719, startPoint y: 250, endPoint x: 394, endPoint y: 250, distance: 325.0
click at [394, 250] on div "Nom de l'automate CDS Distech Fournisseur Distech V2 Adresse Internet http://12…" at bounding box center [746, 361] width 711 height 475
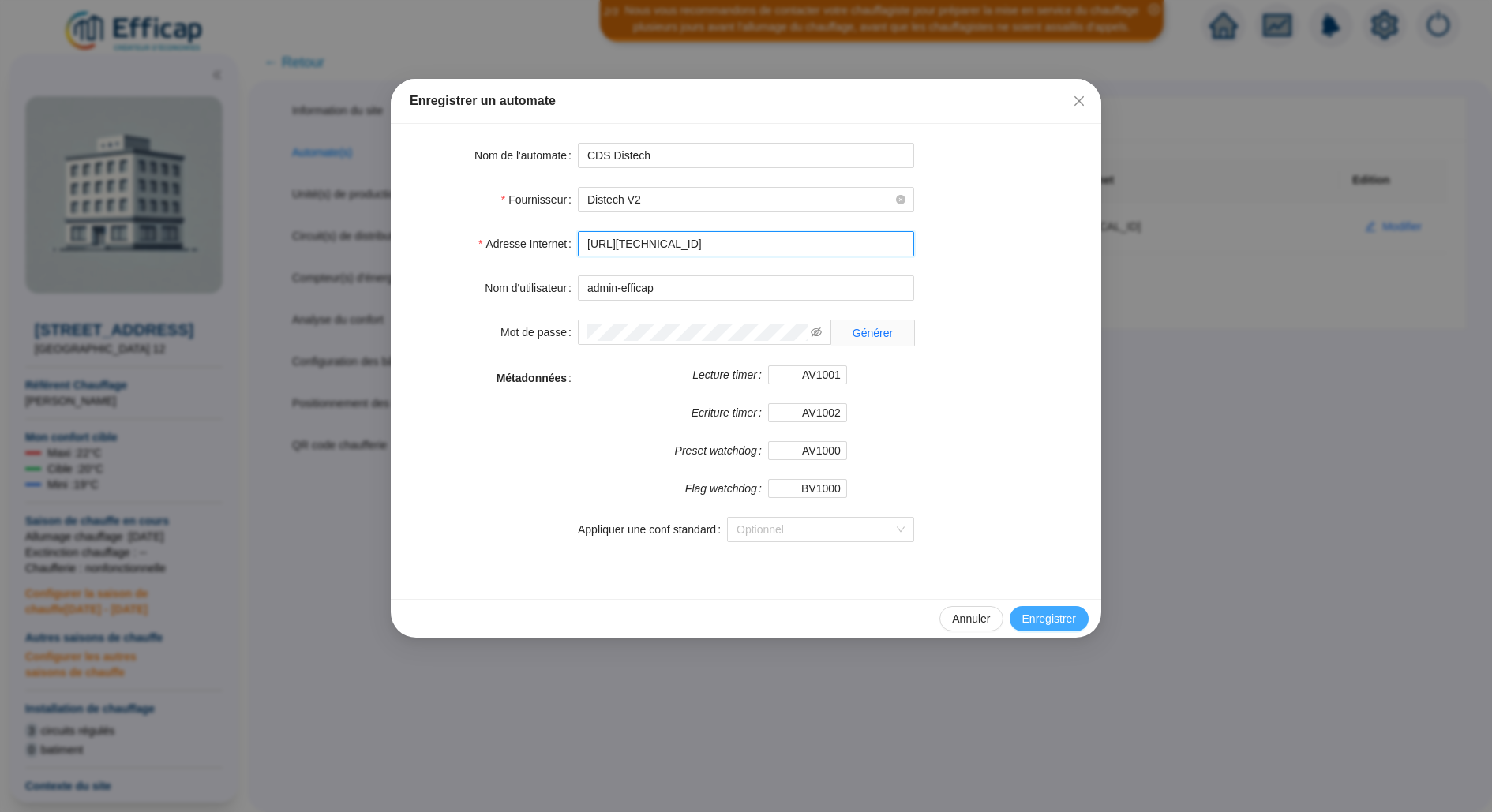
type input "http://10.132.0.2:8080/cedres"
click at [1053, 613] on span "Enregistrer" at bounding box center [1049, 619] width 54 height 17
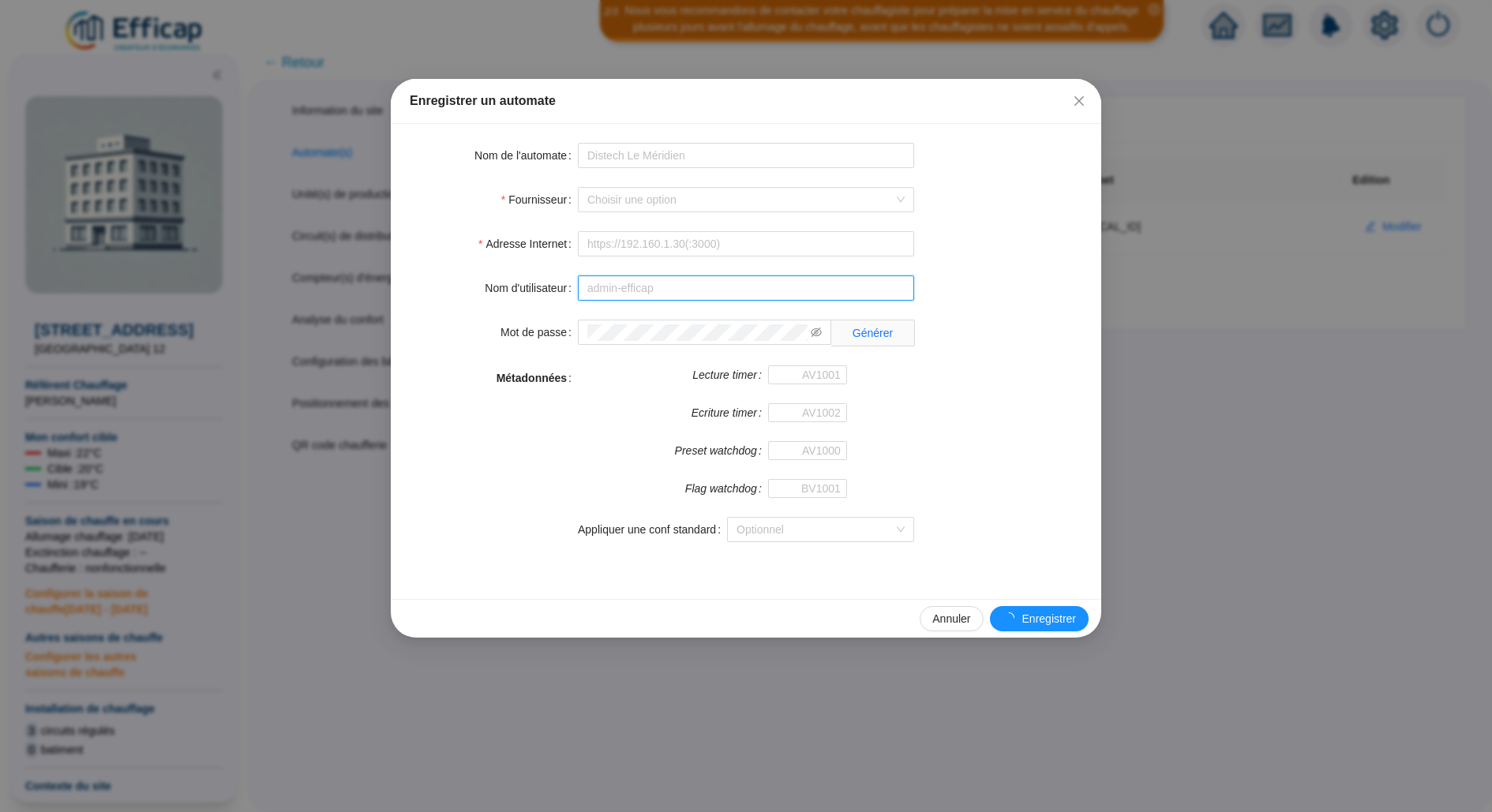
type input "admin-efficap"
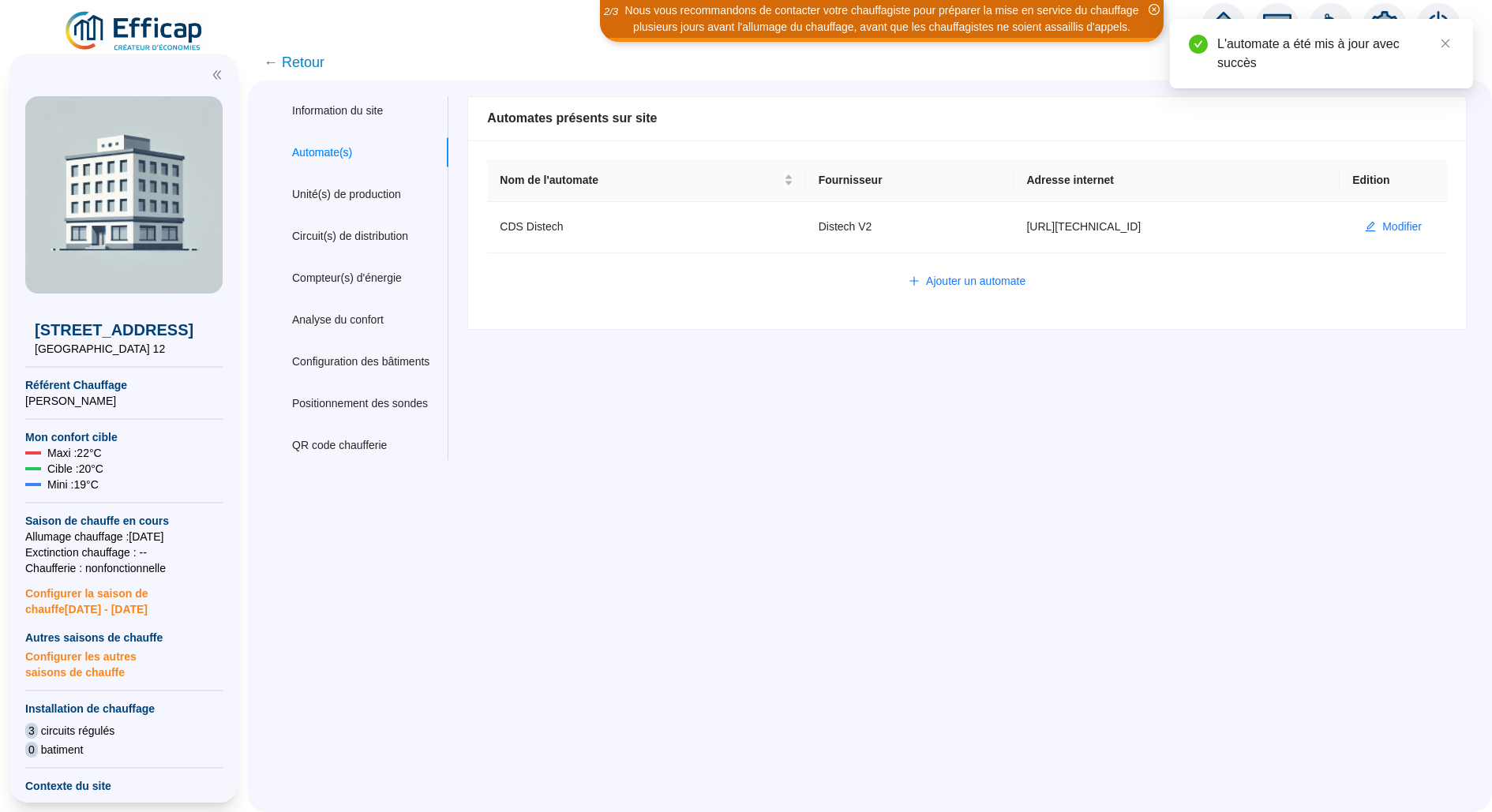
click at [147, 38] on img at bounding box center [135, 31] width 143 height 44
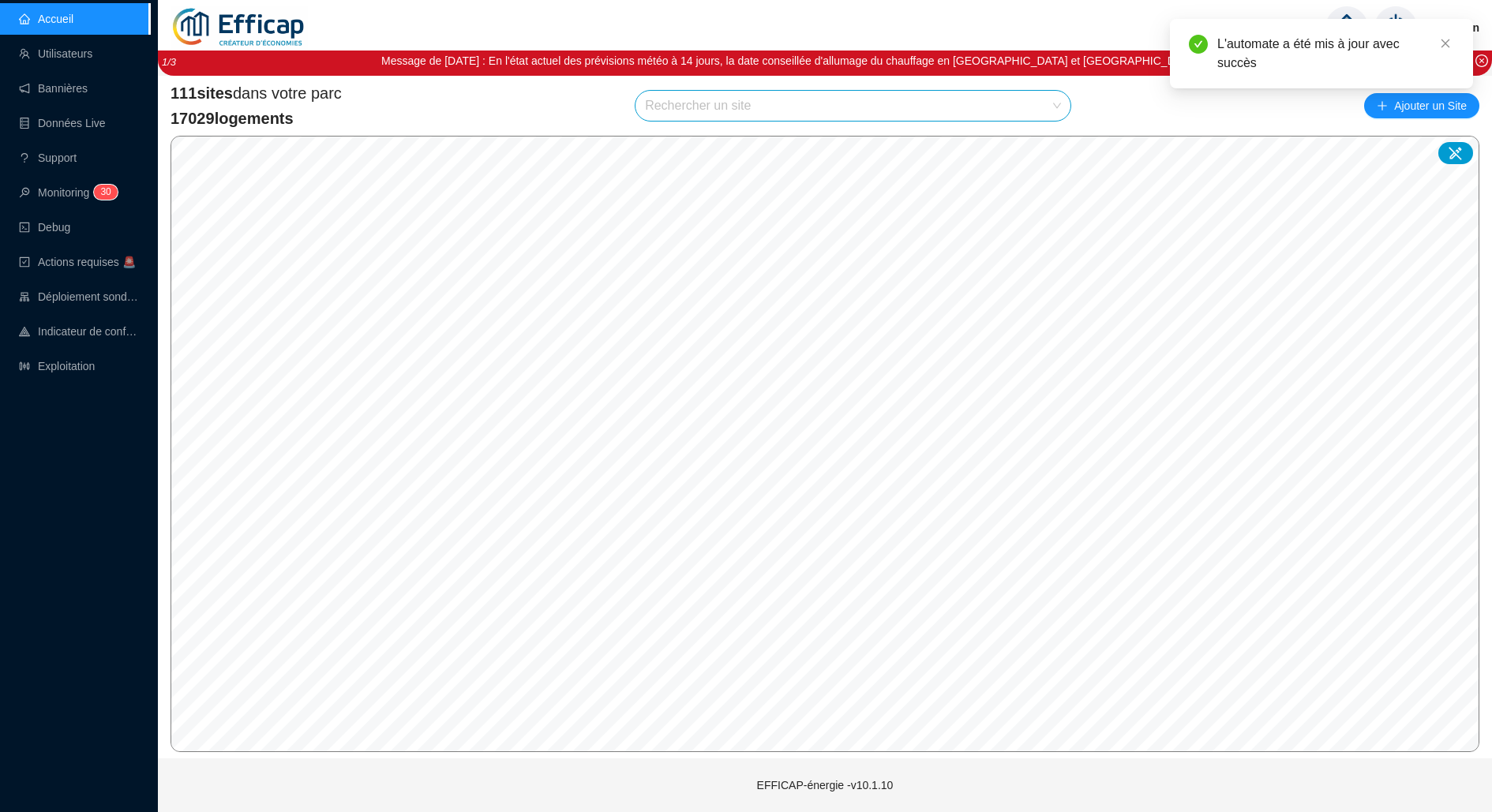
click at [962, 111] on input "search" at bounding box center [846, 105] width 402 height 30
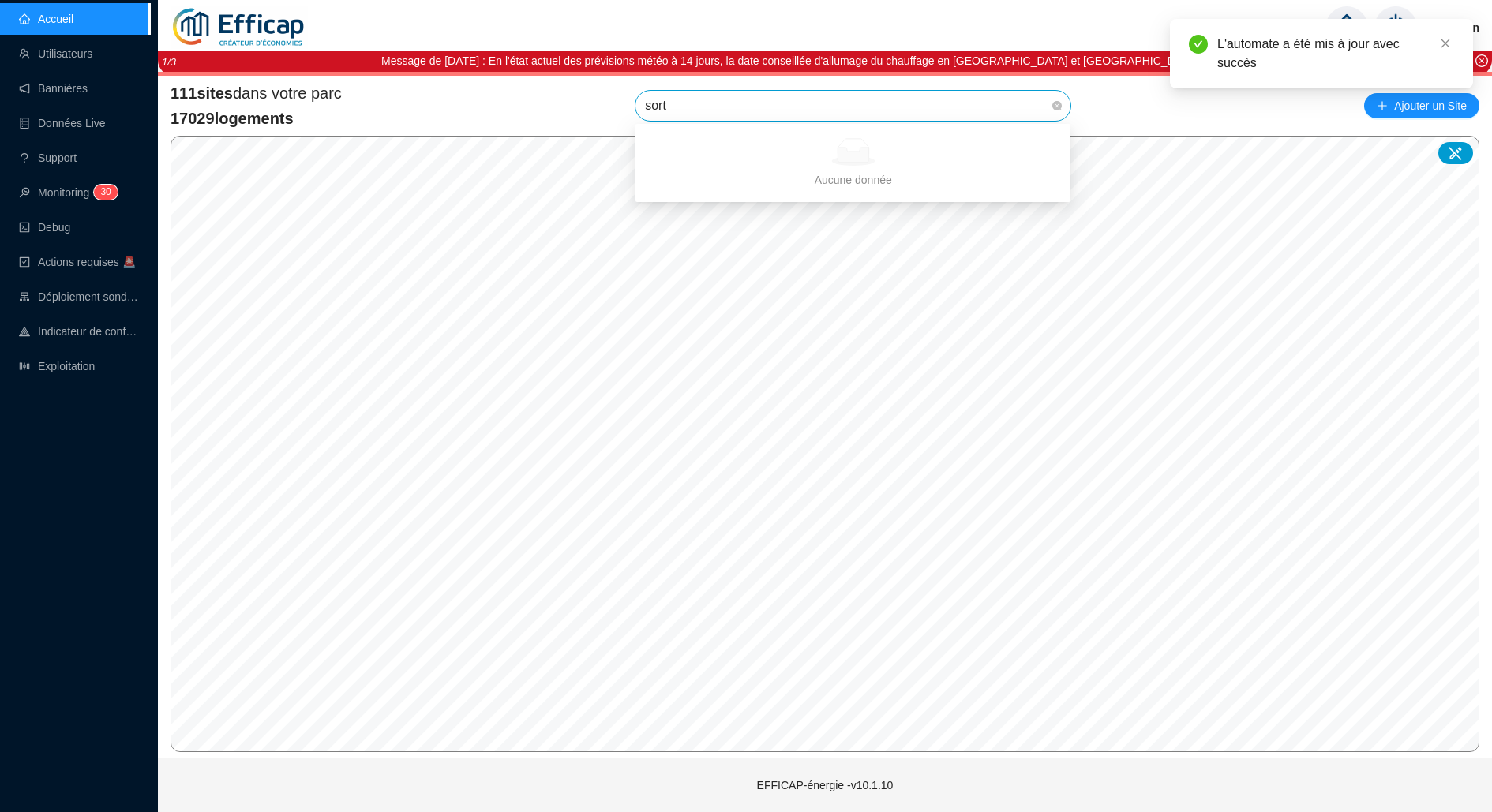
type input "sor"
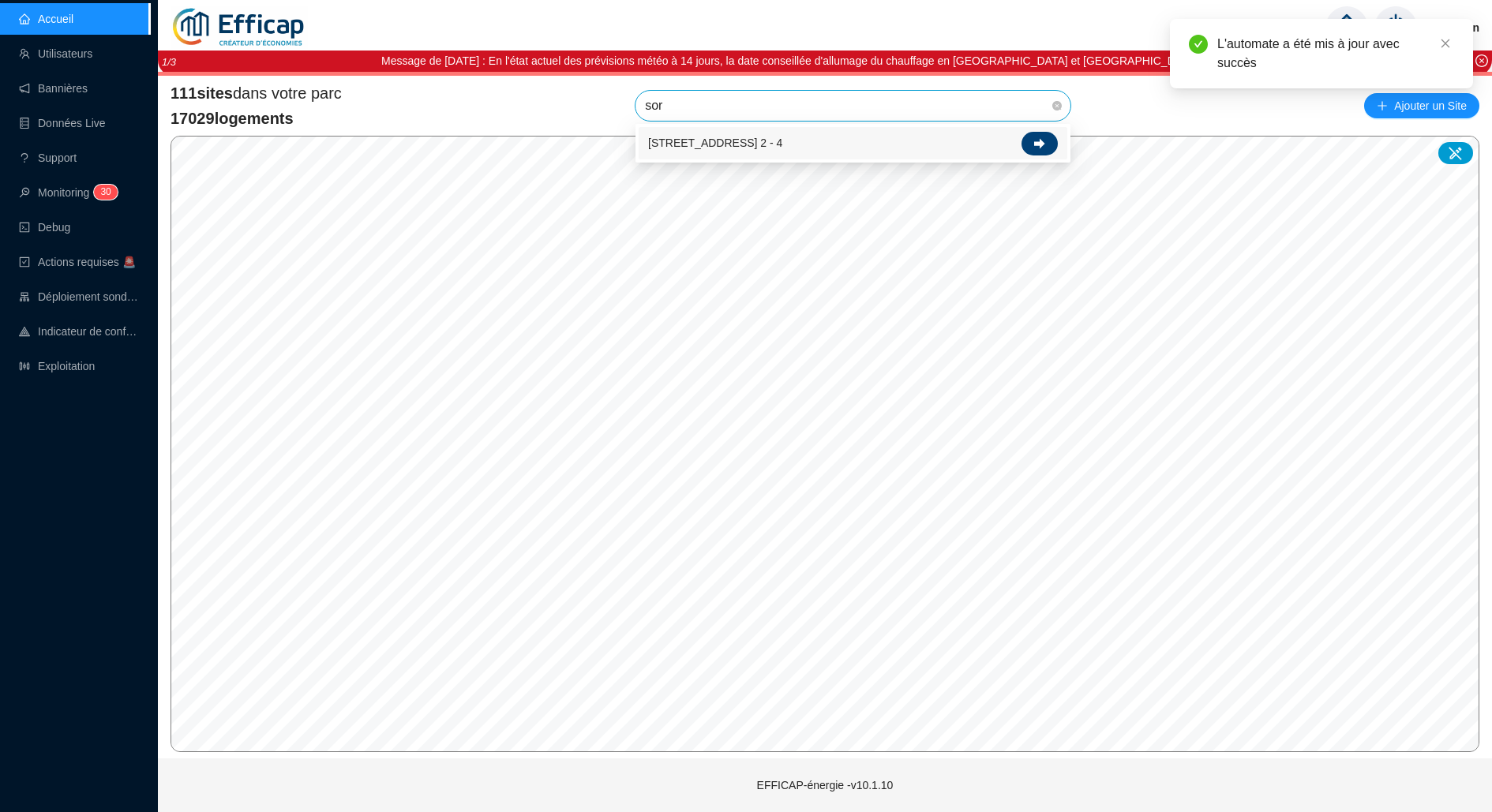
click at [1038, 141] on icon at bounding box center [1039, 143] width 11 height 10
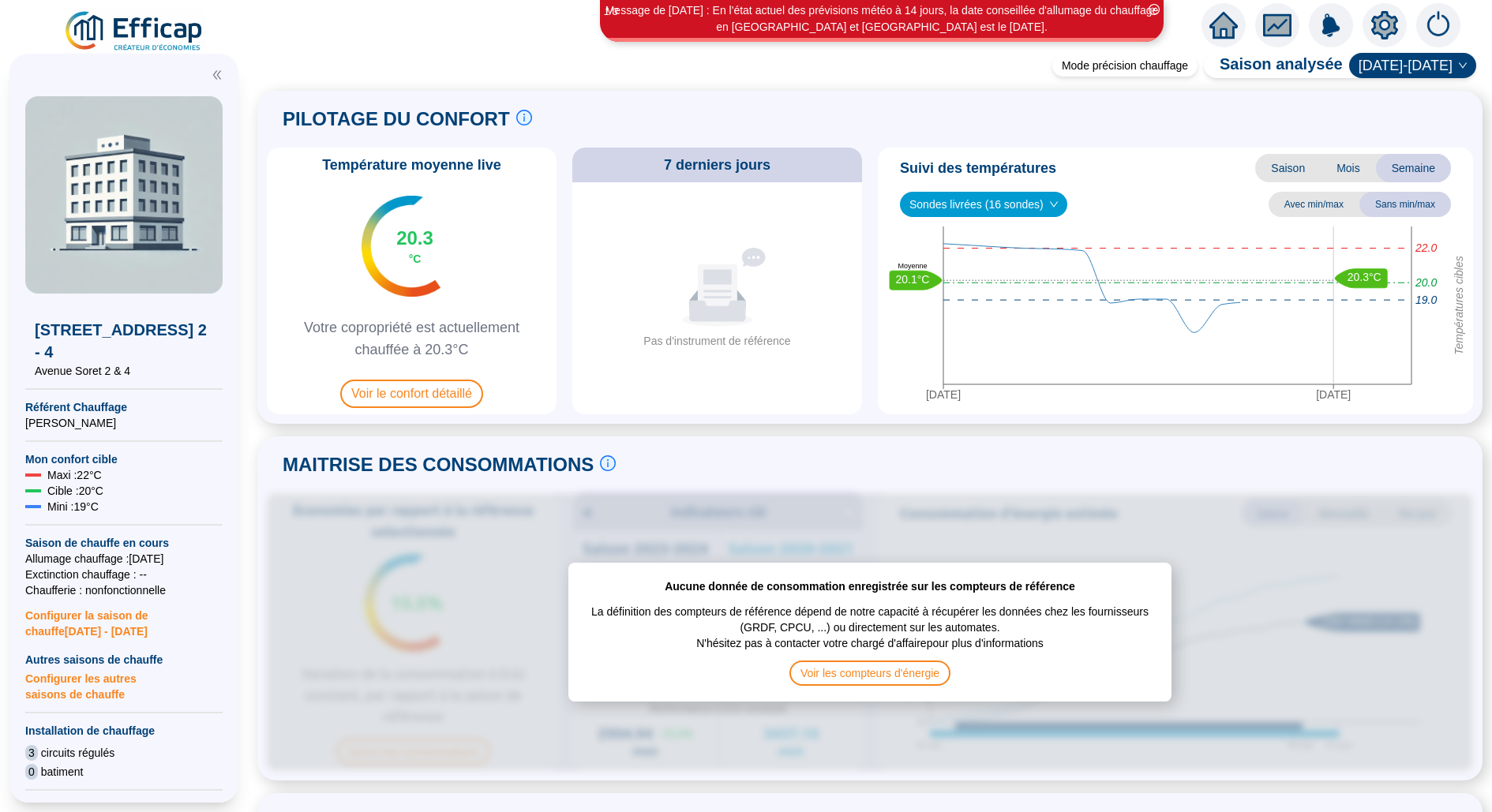
click at [1420, 1] on div "Message de Lundi 29/09/2025 : En l'état actuel des prévisions météo à 14 jours,…" at bounding box center [746, 22] width 1492 height 44
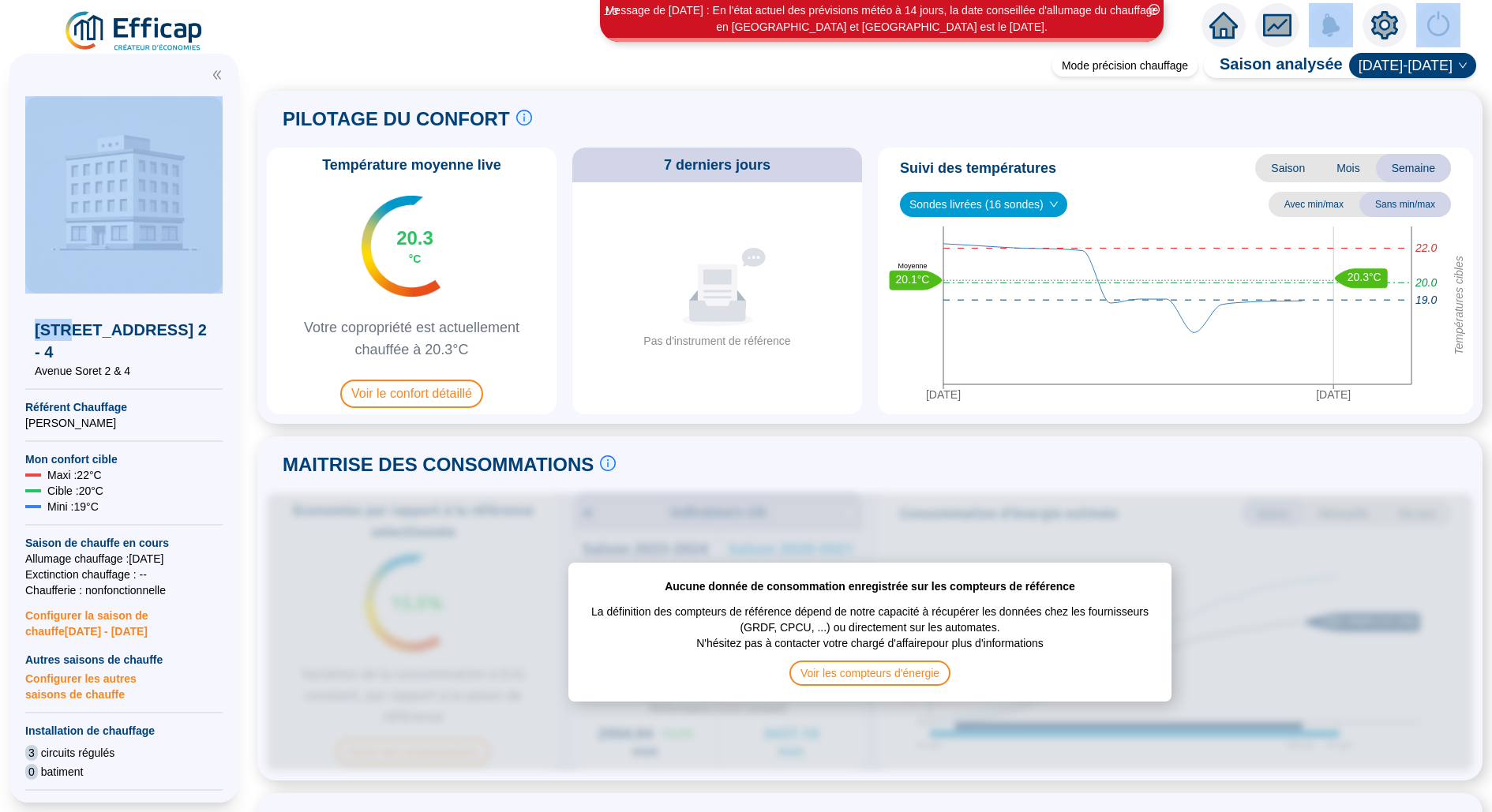
click at [1420, 1] on div "Message de Lundi 29/09/2025 : En l'état actuel des prévisions météo à 14 jours,…" at bounding box center [746, 22] width 1492 height 44
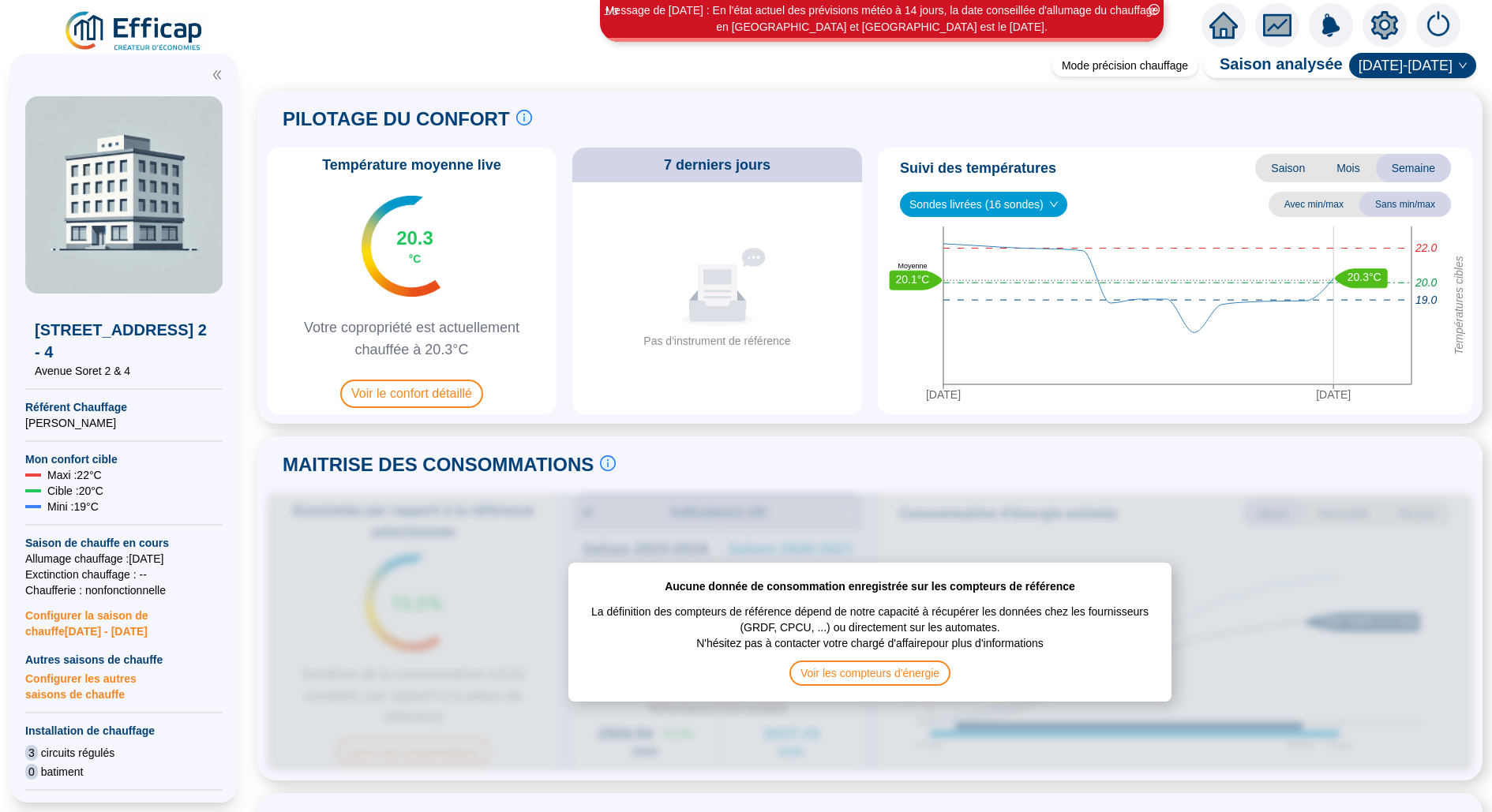
click at [1392, 13] on icon "setting" at bounding box center [1385, 25] width 28 height 28
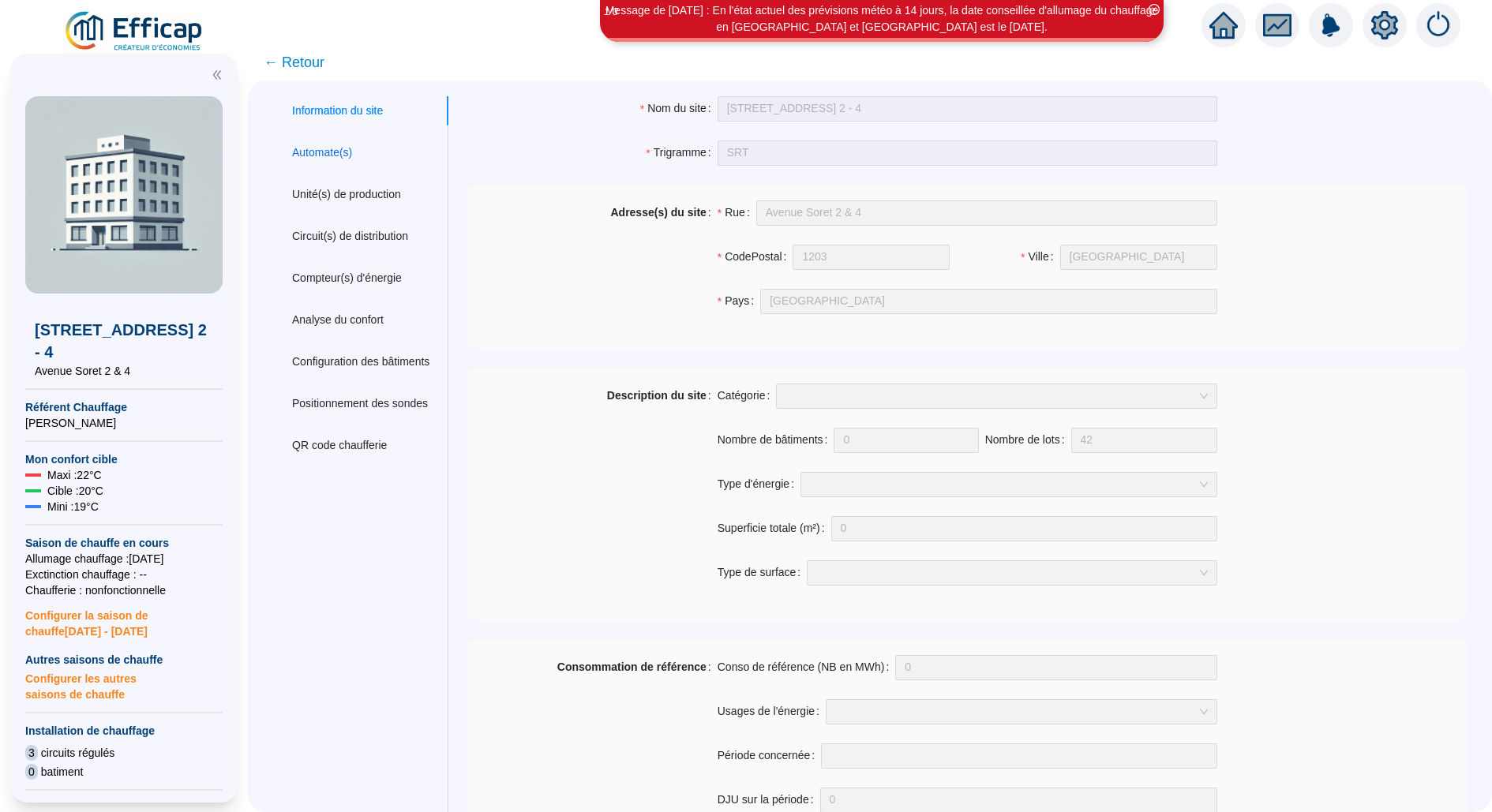
click at [345, 155] on div "Automate(s)" at bounding box center [321, 152] width 60 height 17
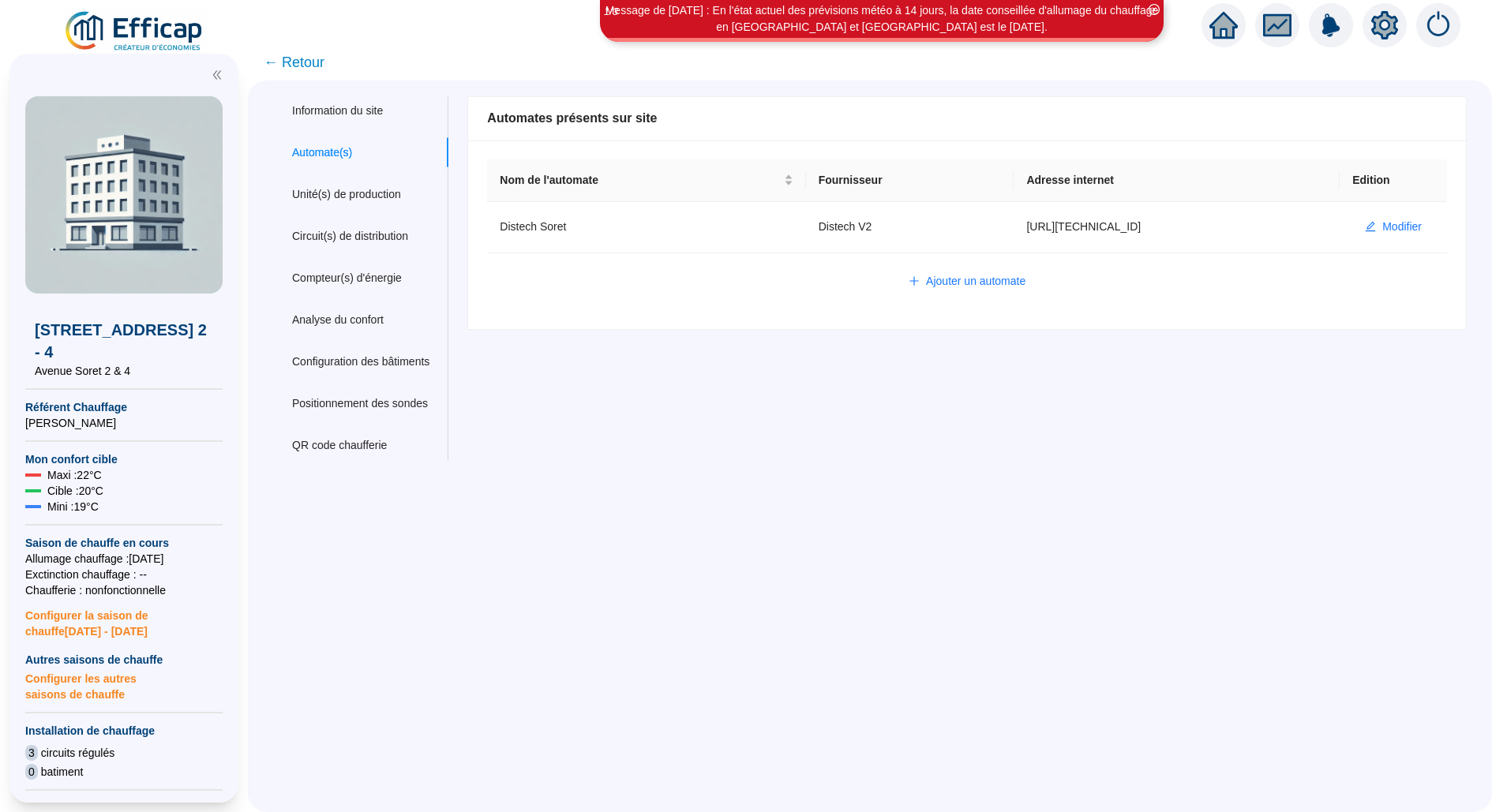
type input "admin-efficap"
click at [1432, 234] on td "Modifier" at bounding box center [1393, 228] width 107 height 51
click at [1420, 234] on span "Modifier" at bounding box center [1403, 227] width 39 height 17
type input "Distech Soret"
type input "http://127.0.0.0"
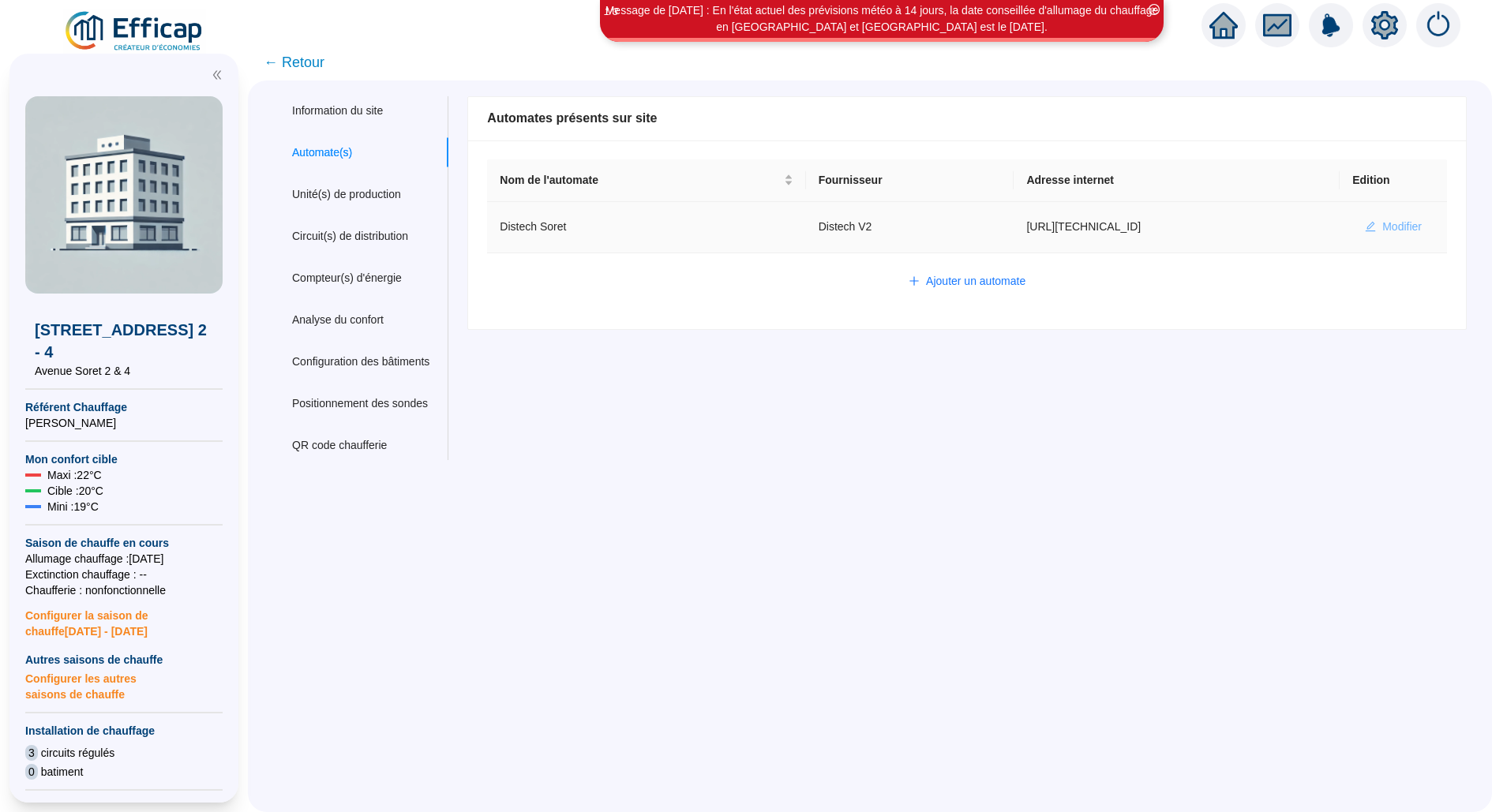
type input "AV1001"
type input "AV1002"
type input "AV1000"
type input "BV1000"
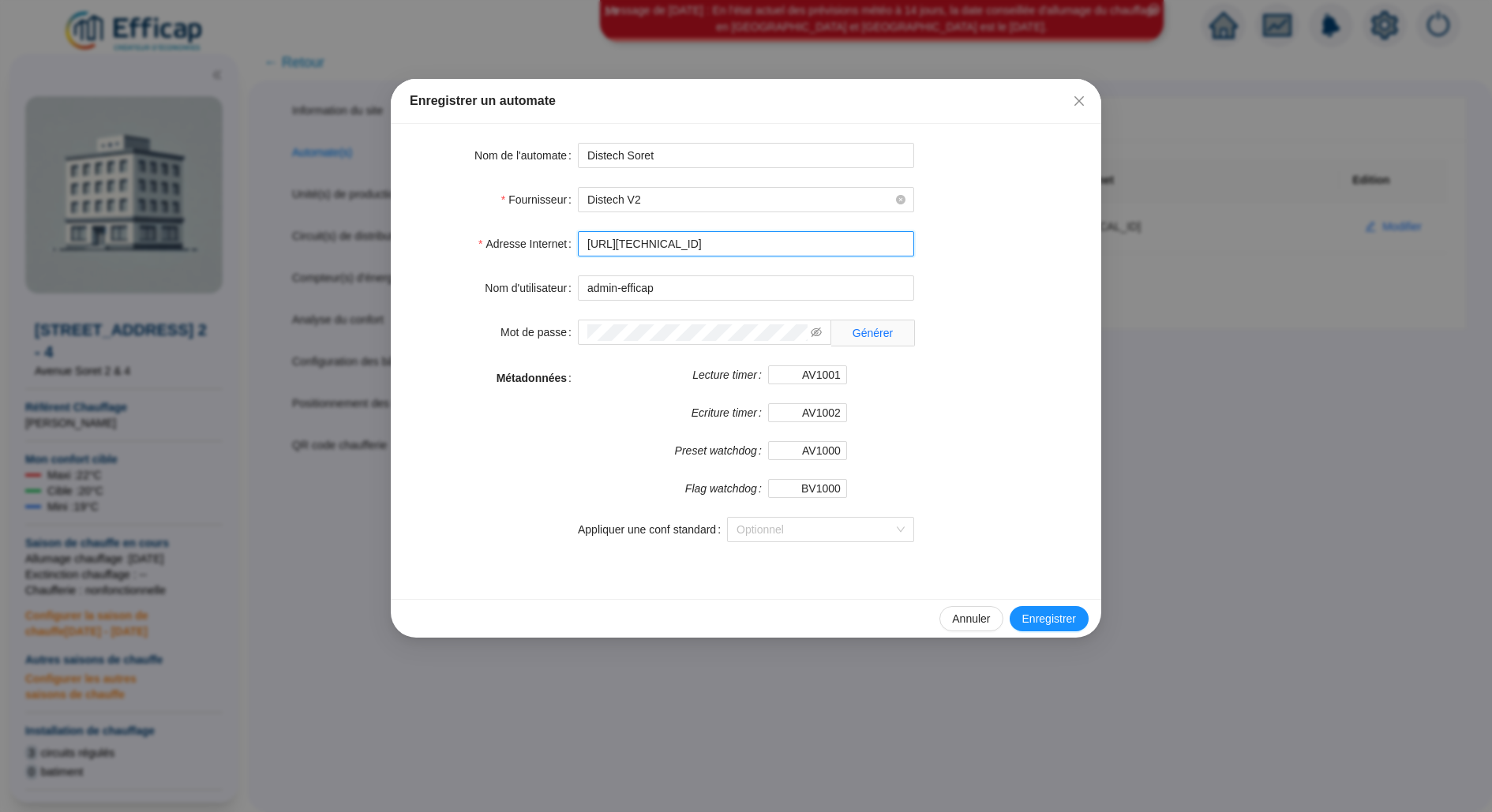
drag, startPoint x: 740, startPoint y: 251, endPoint x: 466, endPoint y: 251, distance: 274.0
click at [469, 251] on div "Adresse Internet http://127.0.0.0" at bounding box center [746, 244] width 673 height 26
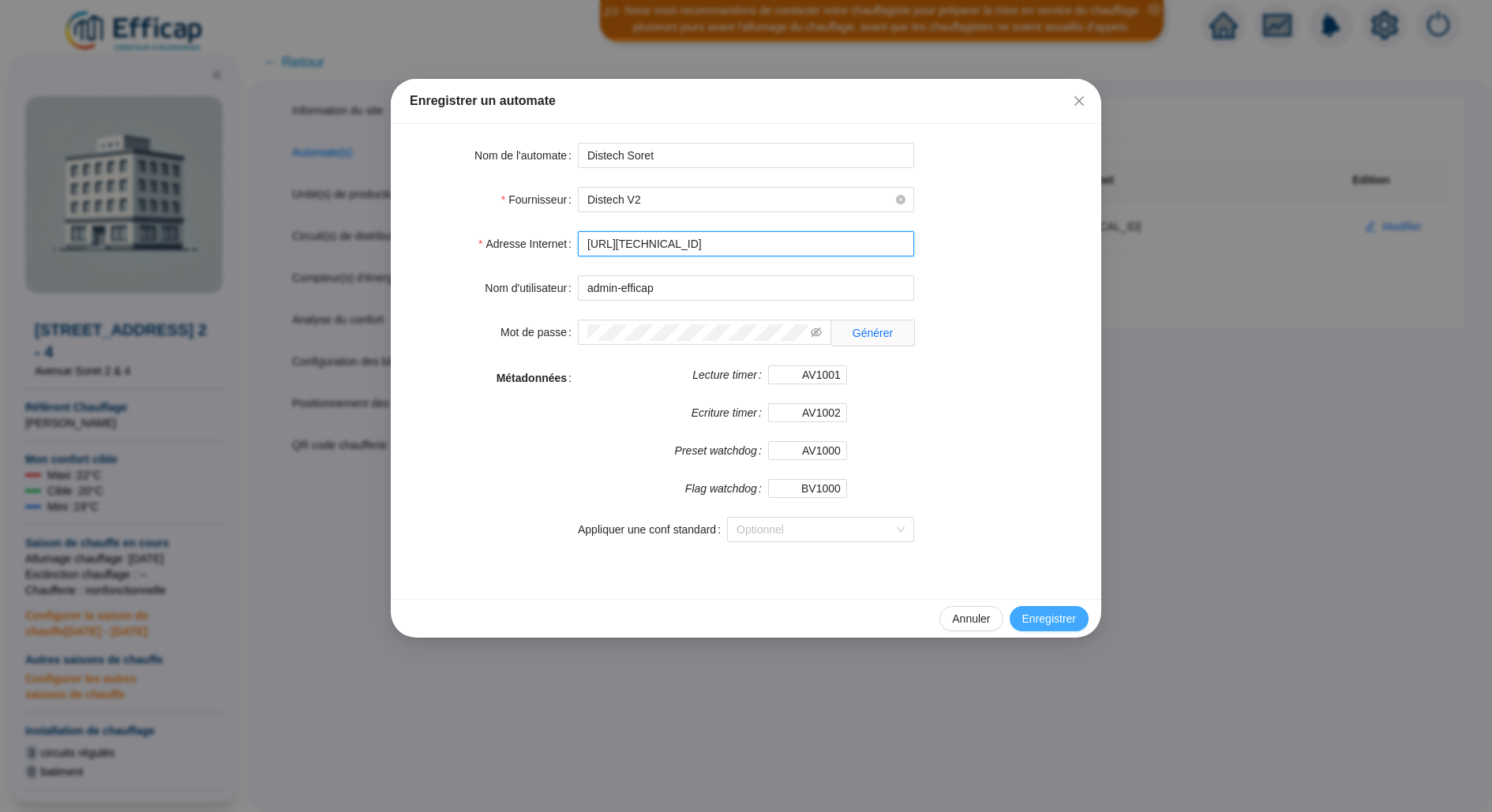
type input "http://10.132.0.5:8080/soret"
click at [1028, 628] on button "Enregistrer" at bounding box center [1049, 619] width 79 height 26
